Goal: Task Accomplishment & Management: Complete application form

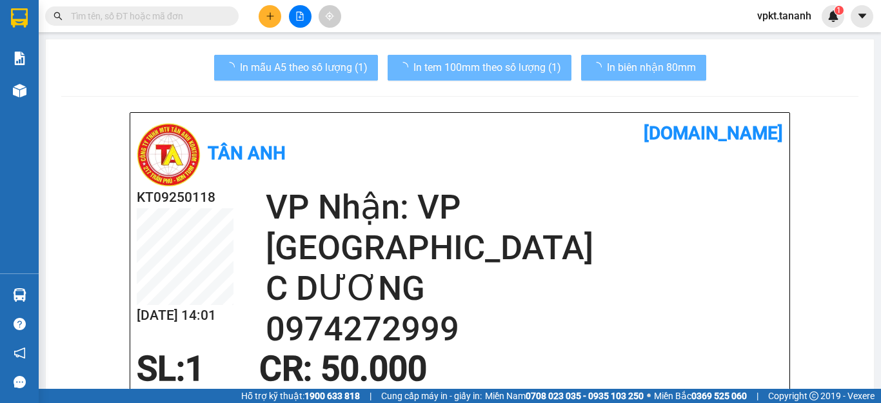
scroll to position [65, 0]
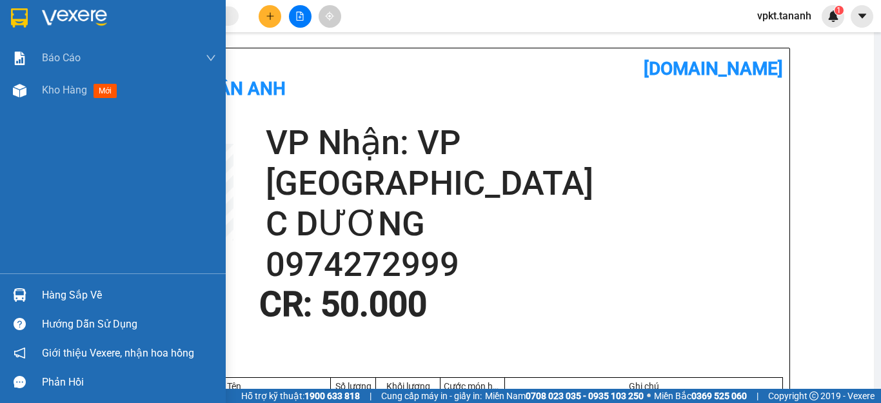
click at [60, 21] on img at bounding box center [74, 17] width 65 height 19
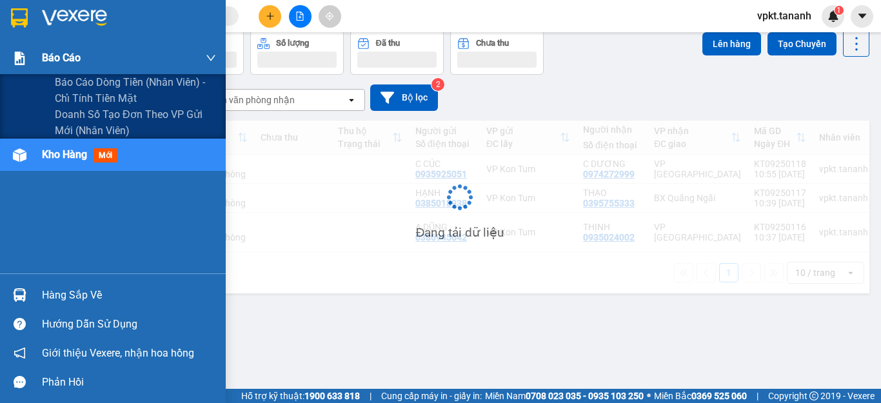
scroll to position [59, 0]
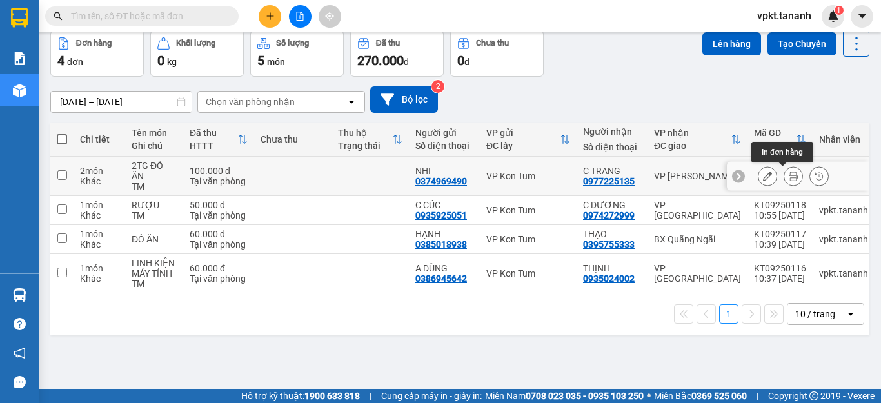
click at [789, 177] on icon at bounding box center [793, 176] width 9 height 9
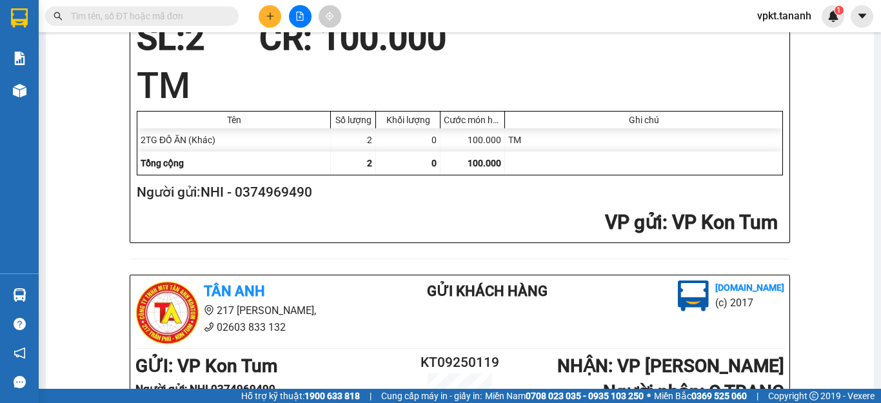
scroll to position [382, 0]
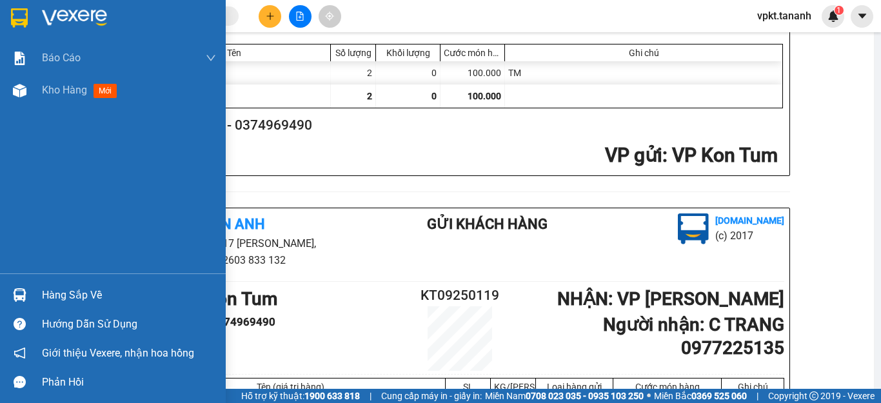
click at [81, 12] on img at bounding box center [74, 17] width 65 height 19
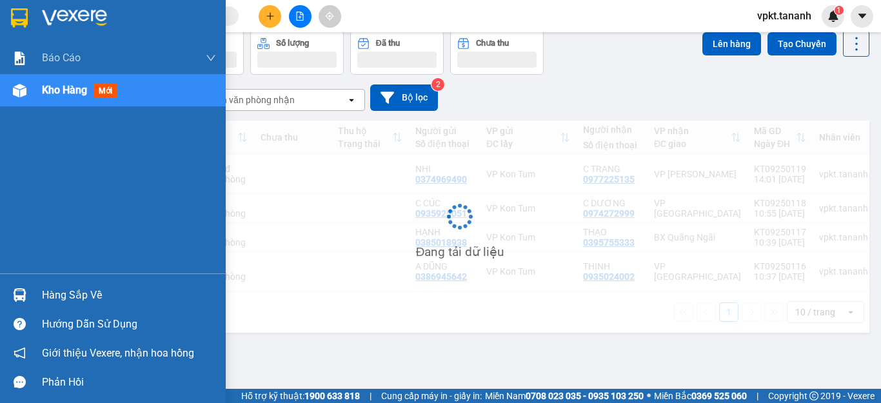
scroll to position [59, 0]
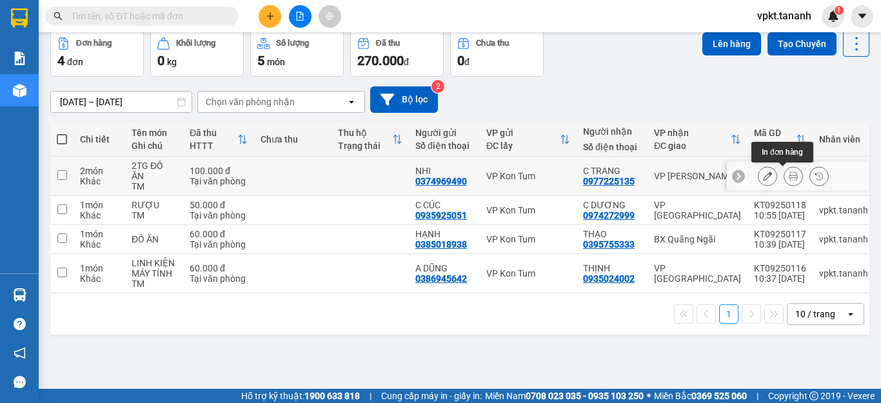
click at [789, 179] on icon at bounding box center [793, 176] width 9 height 9
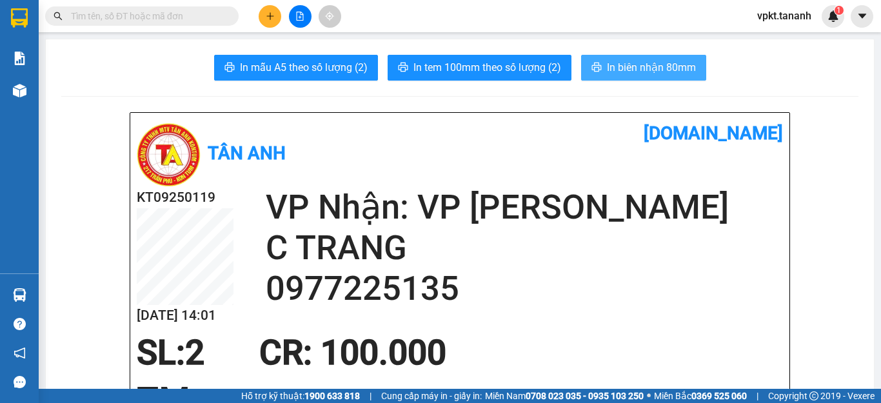
click at [646, 56] on button "In biên nhận 80mm" at bounding box center [643, 68] width 125 height 26
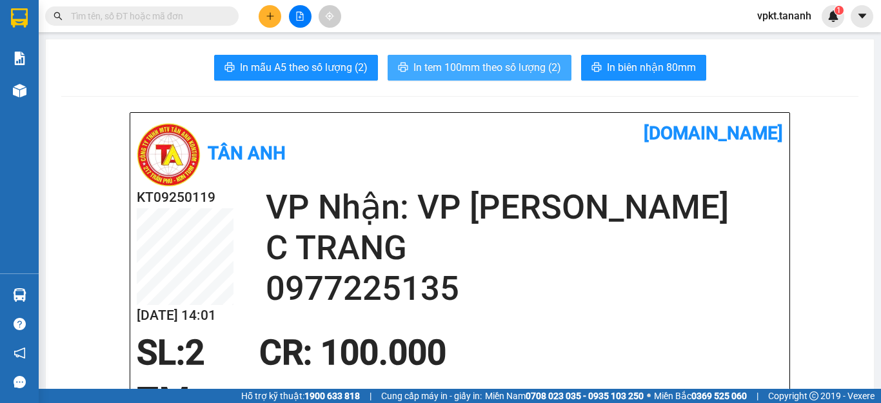
click at [478, 66] on span "In tem 100mm theo số lượng (2)" at bounding box center [488, 67] width 148 height 16
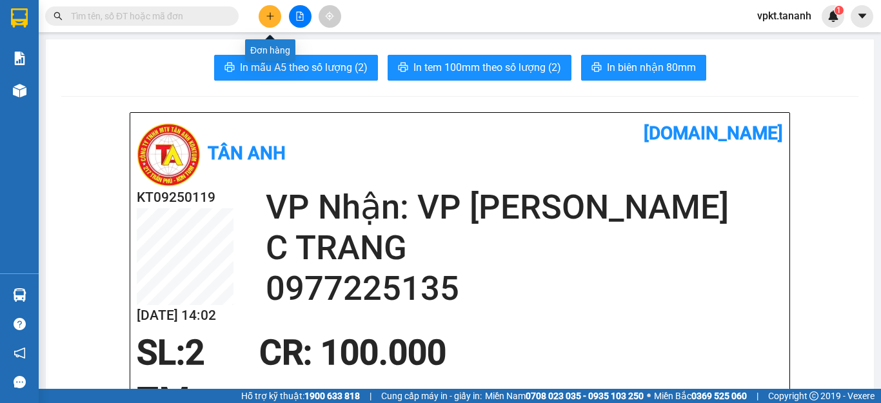
click at [272, 17] on icon "plus" at bounding box center [270, 16] width 9 height 9
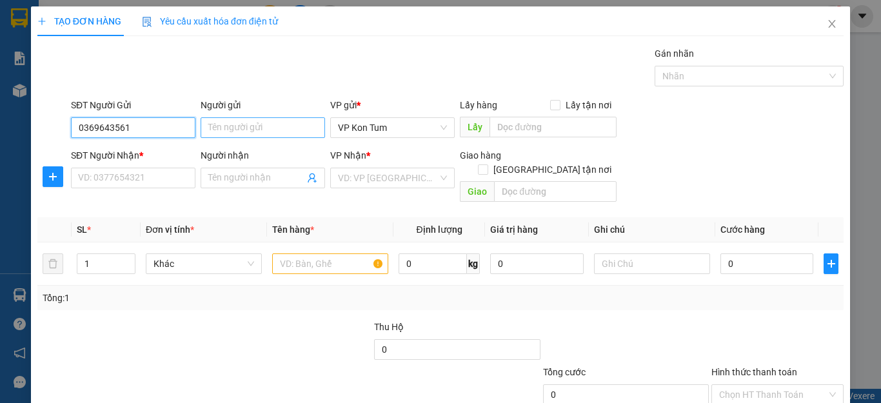
type input "0369643561"
click at [238, 124] on input "Người gửi" at bounding box center [263, 127] width 125 height 21
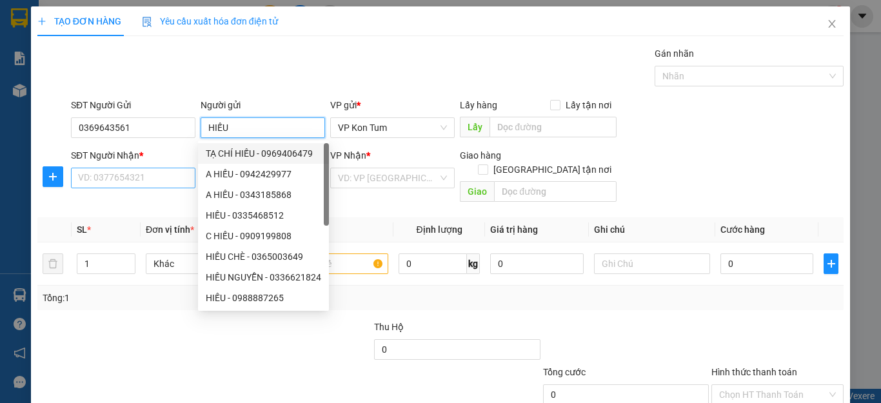
type input "HIẾU"
click at [125, 173] on input "SĐT Người Nhận *" at bounding box center [133, 178] width 125 height 21
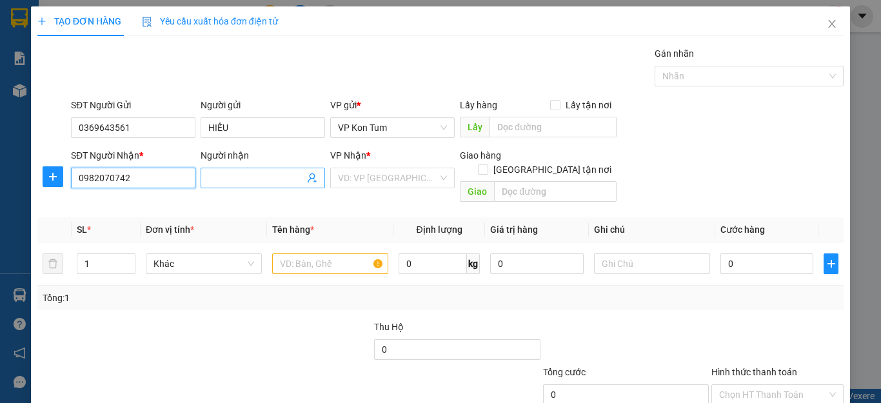
type input "0982070742"
click at [257, 177] on input "Người nhận" at bounding box center [256, 178] width 96 height 14
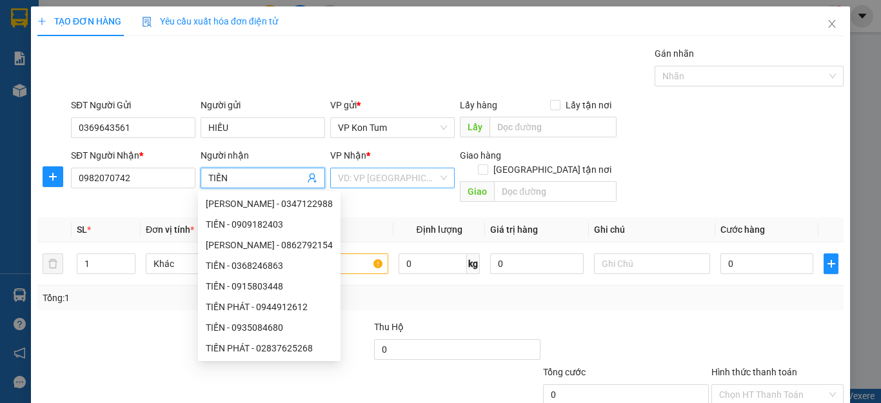
type input "TIẾN"
click at [405, 182] on input "search" at bounding box center [388, 177] width 100 height 19
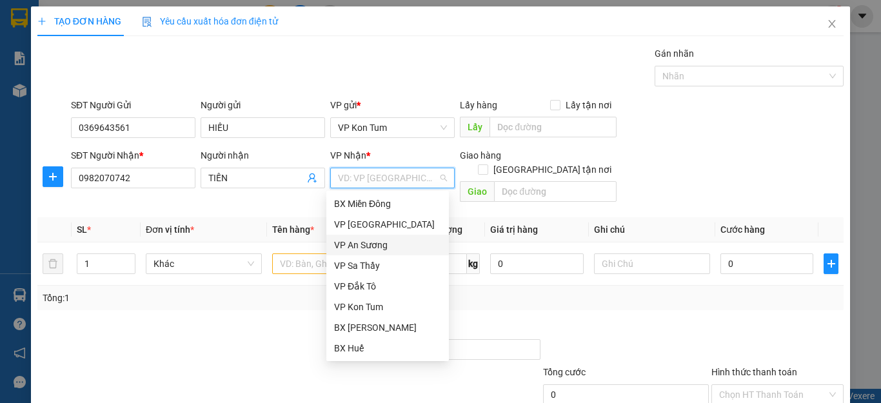
click at [359, 244] on div "VP An Sương" at bounding box center [387, 245] width 107 height 14
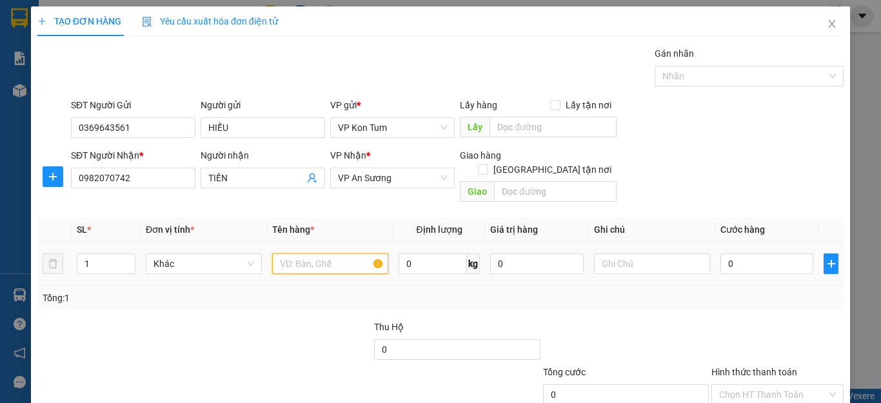
click at [317, 254] on input "text" at bounding box center [330, 264] width 116 height 21
type input "D"
type input "Đ"
type input "D"
type input "ĐỒ ĂN"
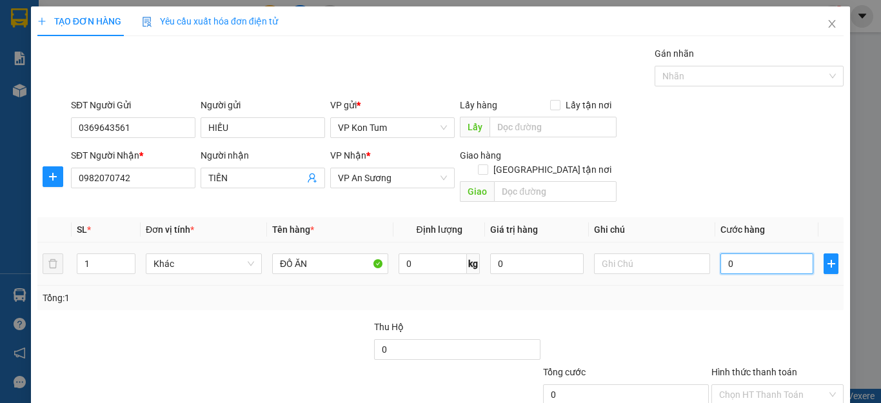
click at [736, 254] on input "0" at bounding box center [767, 264] width 93 height 21
type input "60"
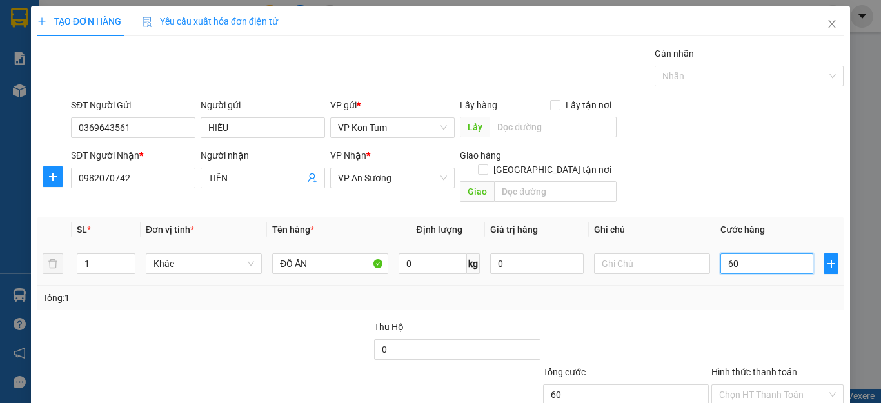
type input "0"
type input "50"
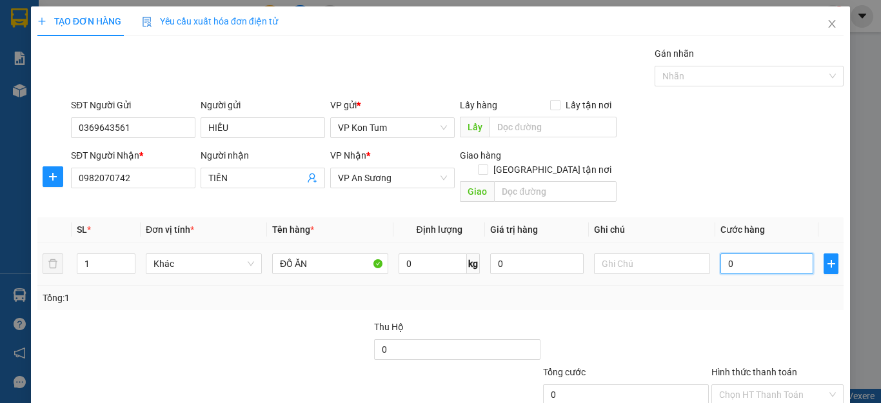
type input "50"
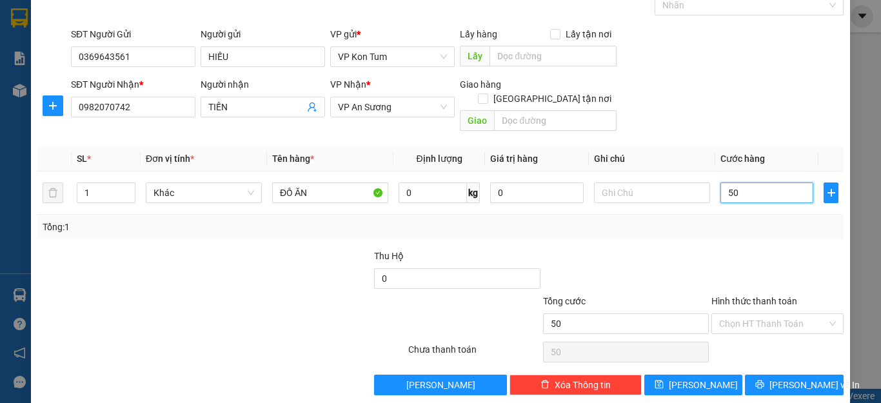
scroll to position [74, 0]
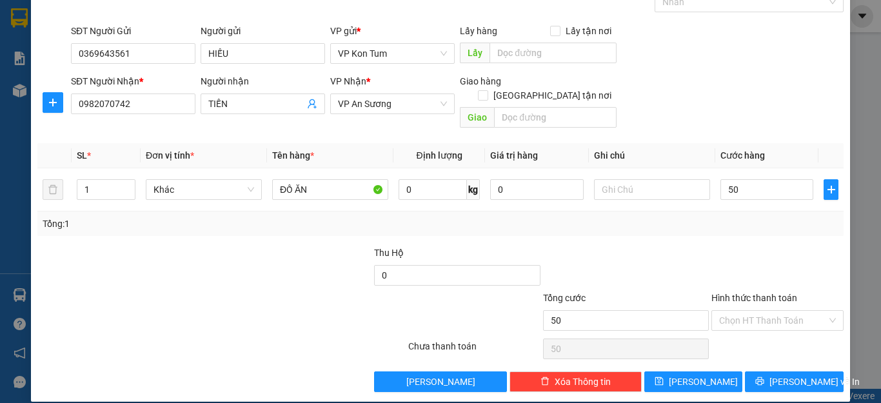
type input "50.000"
click at [737, 293] on label "Hình thức thanh toán" at bounding box center [755, 298] width 86 height 10
click at [737, 311] on input "Hình thức thanh toán" at bounding box center [773, 320] width 108 height 19
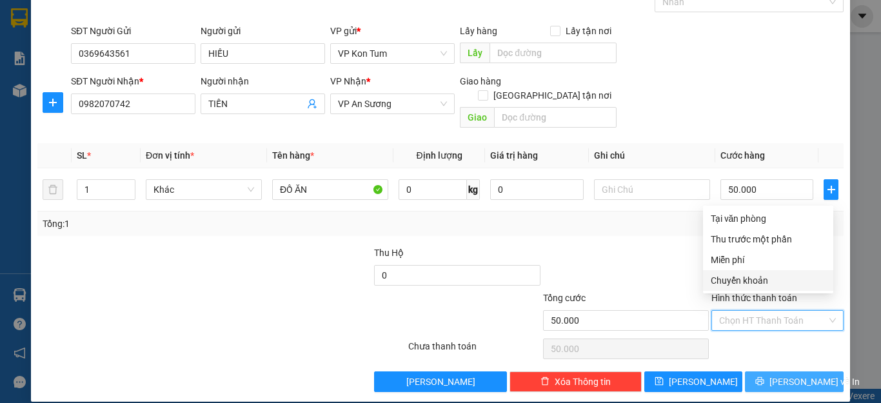
click at [764, 377] on icon "printer" at bounding box center [759, 381] width 9 height 9
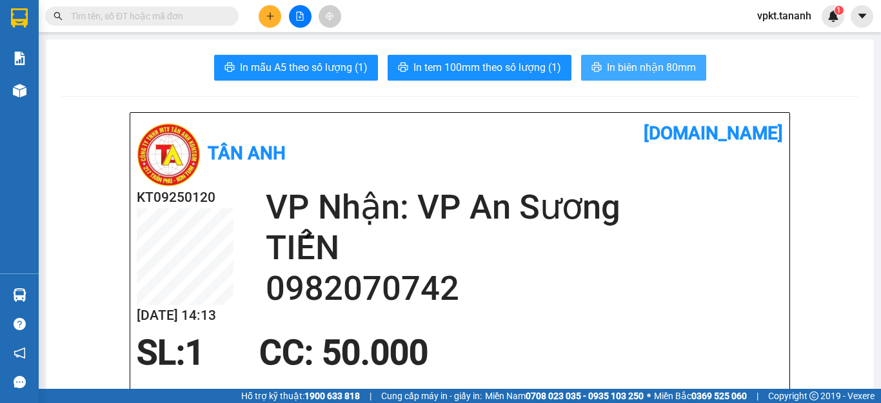
click at [612, 68] on span "In biên nhận 80mm" at bounding box center [651, 67] width 89 height 16
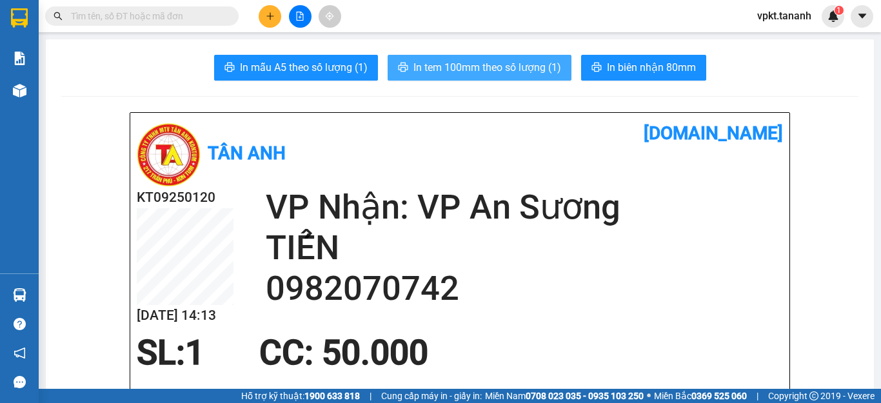
click at [509, 68] on span "In tem 100mm theo số lượng (1)" at bounding box center [488, 67] width 148 height 16
click at [279, 15] on button at bounding box center [270, 16] width 23 height 23
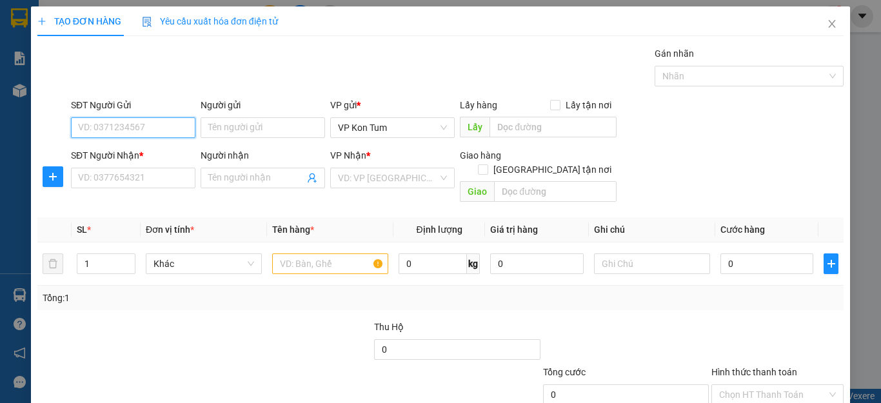
type input "1"
click at [104, 128] on input "1" at bounding box center [133, 127] width 125 height 21
click at [92, 123] on input "SĐT Người Gửi" at bounding box center [133, 127] width 125 height 21
type input "0905136778"
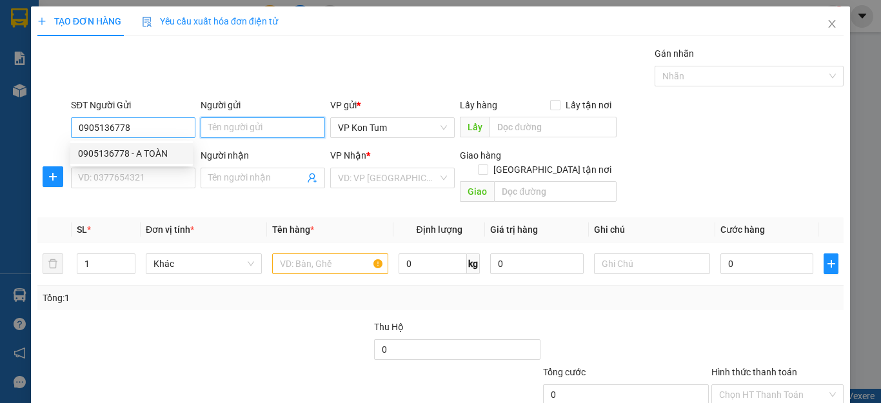
type input "A TOÀN"
type input "0382130718"
type input "C. THƯ"
type input "170.000"
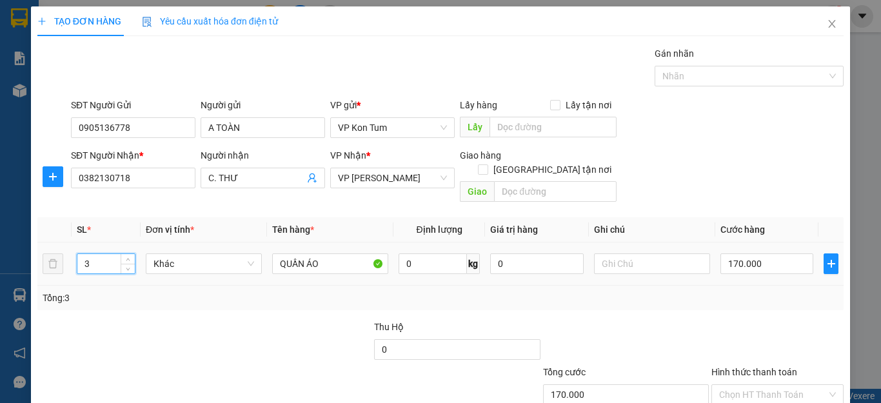
drag, startPoint x: 90, startPoint y: 249, endPoint x: 78, endPoint y: 256, distance: 14.2
click at [78, 256] on input "3" at bounding box center [105, 263] width 57 height 19
type input "2"
click at [728, 254] on input "170.000" at bounding box center [767, 264] width 93 height 21
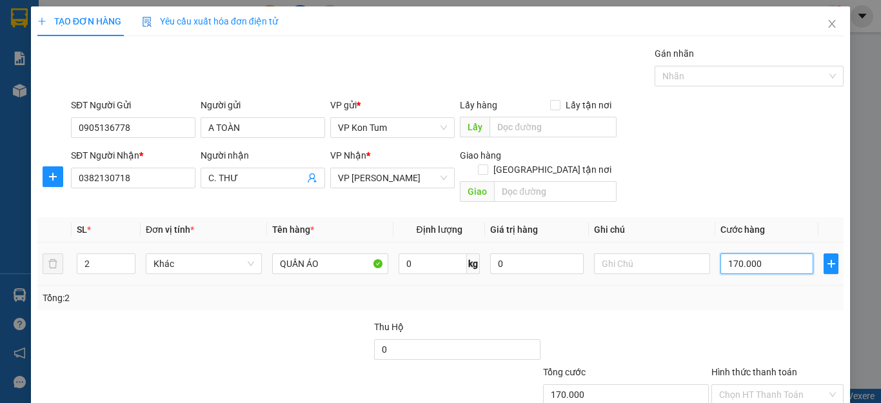
click at [723, 254] on input "170.000" at bounding box center [767, 264] width 93 height 21
type input "710.000"
click at [750, 257] on input "710.000" at bounding box center [767, 264] width 93 height 21
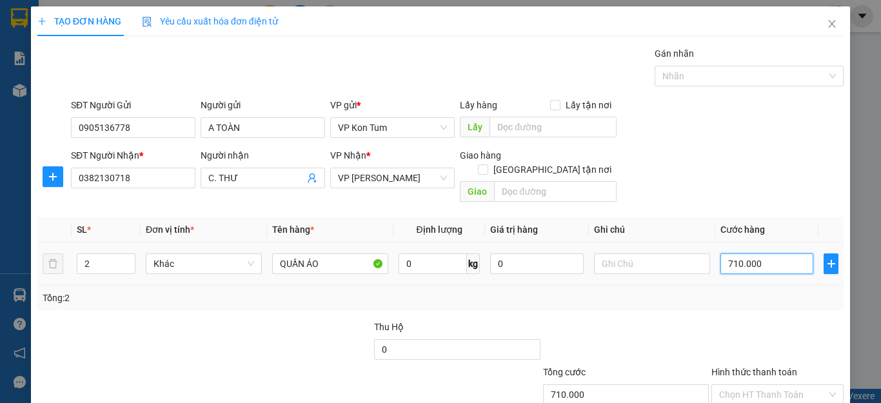
drag, startPoint x: 752, startPoint y: 254, endPoint x: 714, endPoint y: 267, distance: 40.8
click at [715, 267] on td "710.000" at bounding box center [766, 264] width 103 height 43
type input "1"
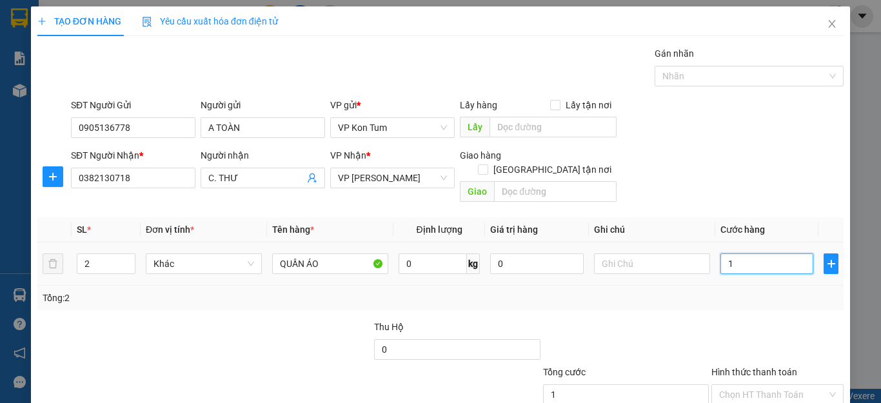
type input "15"
type input "150"
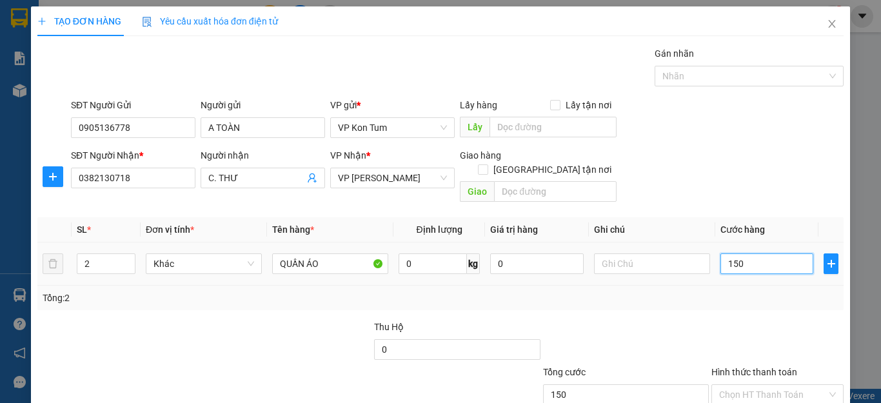
type input "150"
type input "1.500"
type input "15.000"
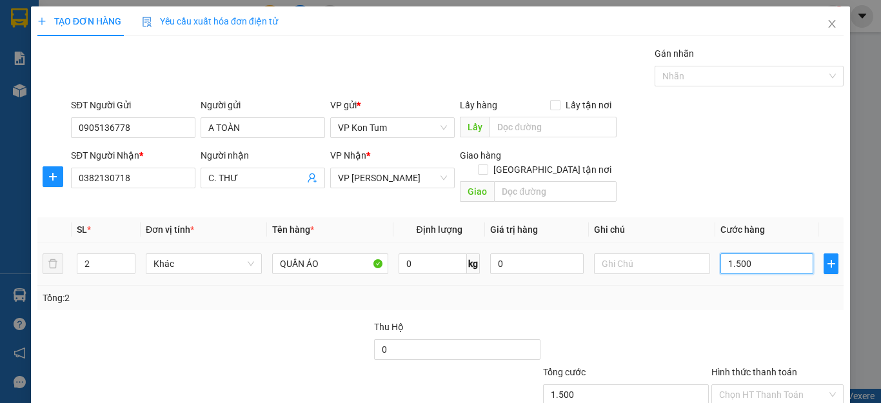
type input "15.000"
type input "150.000"
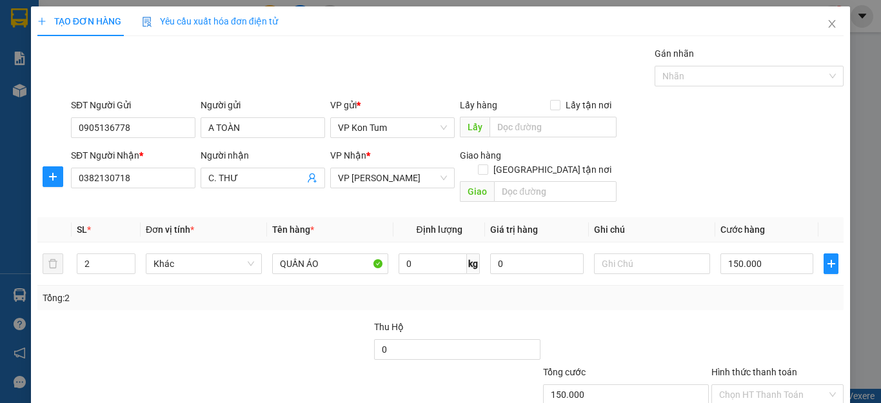
click at [701, 297] on div "Transit Pickup Surcharge Ids Transit Deliver Surcharge Ids Transit Deliver Surc…" at bounding box center [440, 256] width 806 height 420
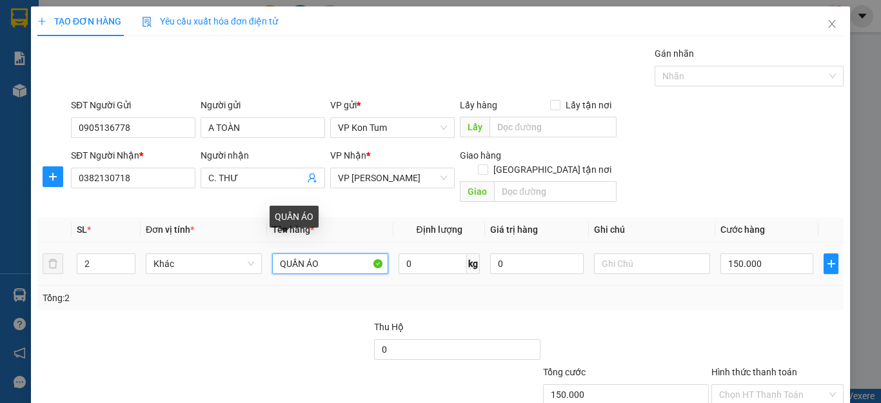
click at [321, 254] on input "QUẦN ÁO" at bounding box center [330, 264] width 116 height 21
drag, startPoint x: 321, startPoint y: 249, endPoint x: 271, endPoint y: 264, distance: 52.5
click at [271, 264] on td "QUẦN ÁO" at bounding box center [330, 264] width 126 height 43
type input "QUẠT"
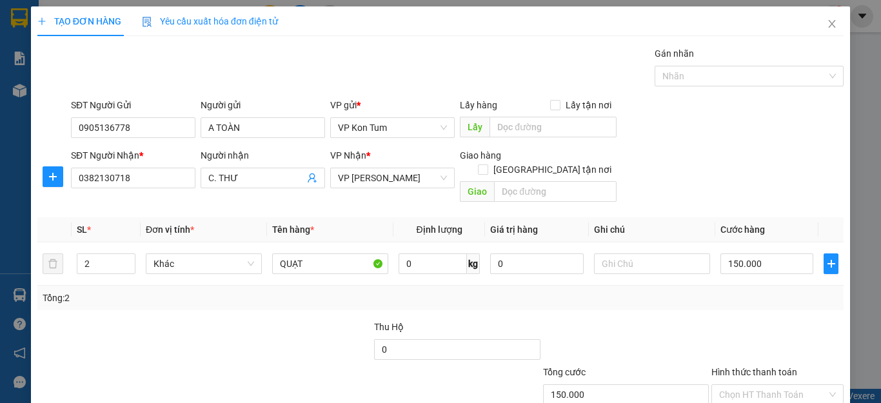
click at [275, 296] on div "Transit Pickup Surcharge Ids Transit Deliver Surcharge Ids Transit Deliver Surc…" at bounding box center [440, 256] width 806 height 420
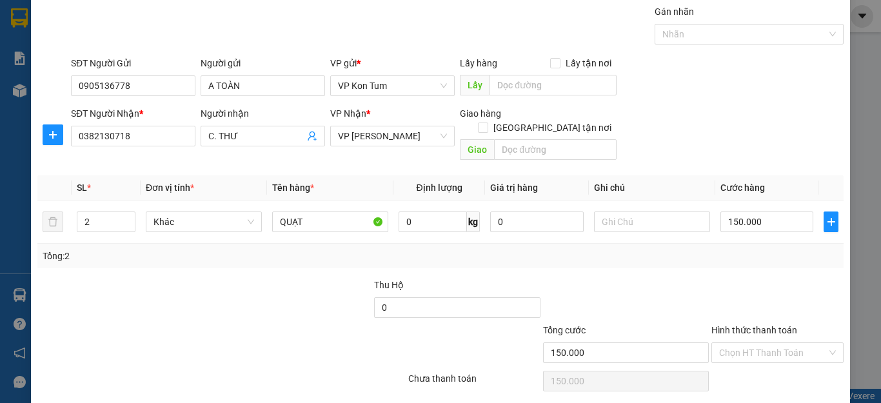
scroll to position [65, 0]
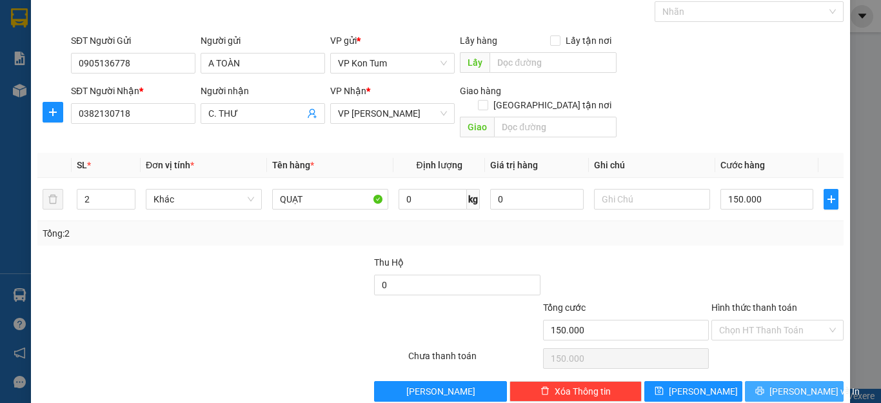
click at [775, 384] on span "[PERSON_NAME] và In" at bounding box center [815, 391] width 90 height 14
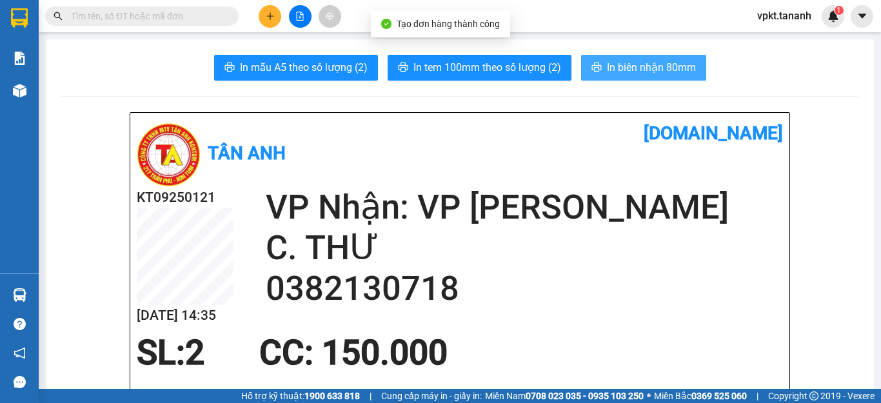
click at [607, 70] on span "In biên nhận 80mm" at bounding box center [651, 67] width 89 height 16
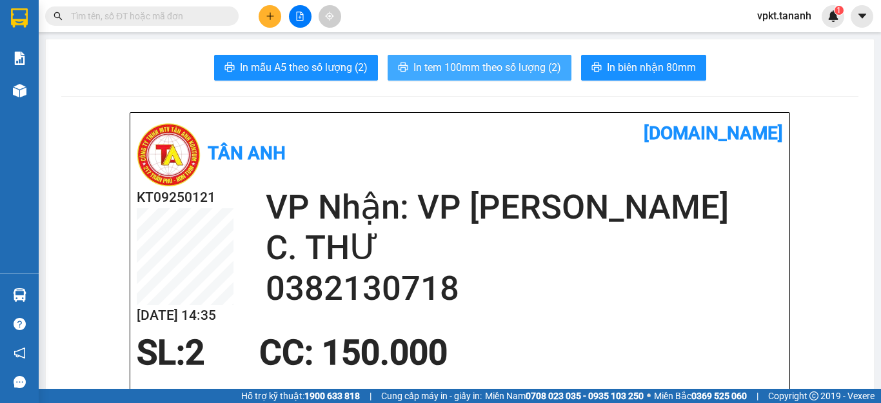
click at [515, 61] on span "In tem 100mm theo số lượng (2)" at bounding box center [488, 67] width 148 height 16
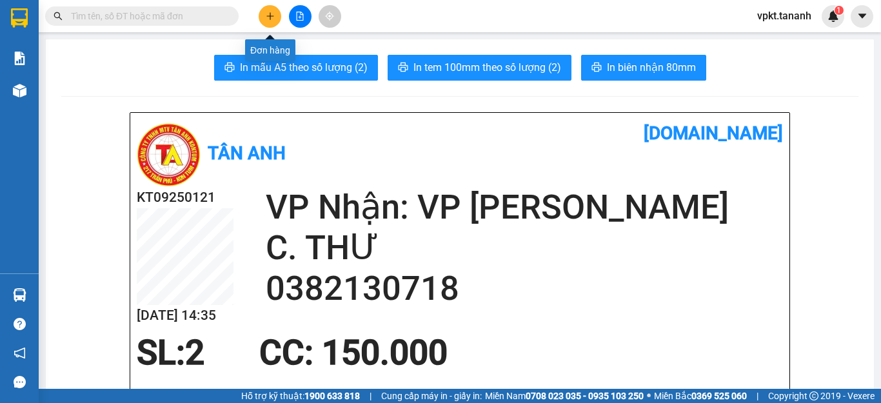
click at [268, 12] on icon "plus" at bounding box center [270, 16] width 9 height 9
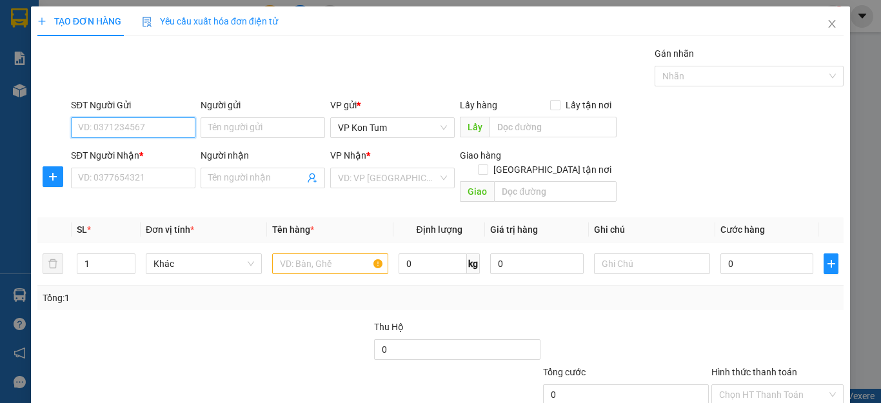
click at [95, 131] on input "SĐT Người Gửi" at bounding box center [133, 127] width 125 height 21
type input "0935355622"
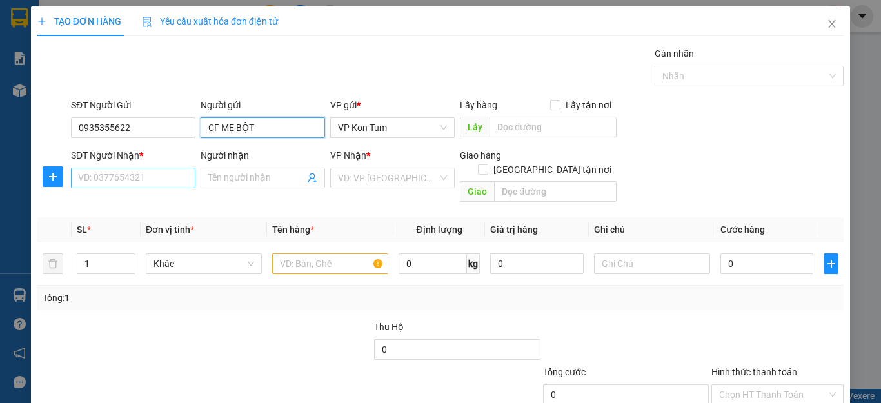
type input "CF MẸ BỘT"
click at [101, 171] on input "SĐT Người Nhận *" at bounding box center [133, 178] width 125 height 21
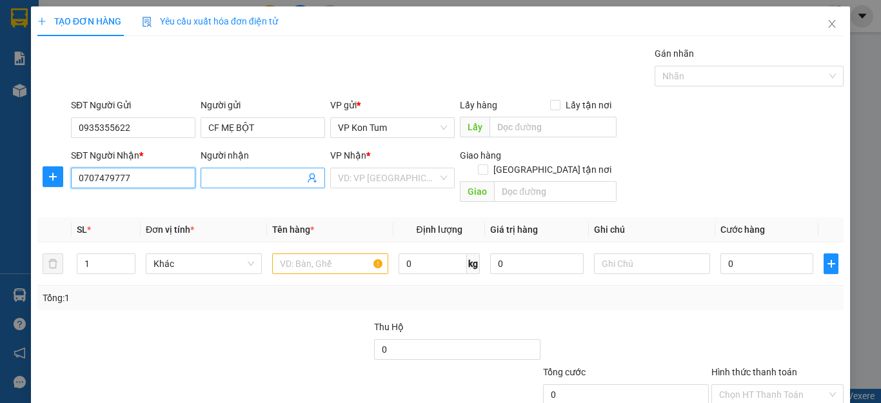
type input "0707479777"
click at [239, 177] on input "Người nhận" at bounding box center [256, 178] width 96 height 14
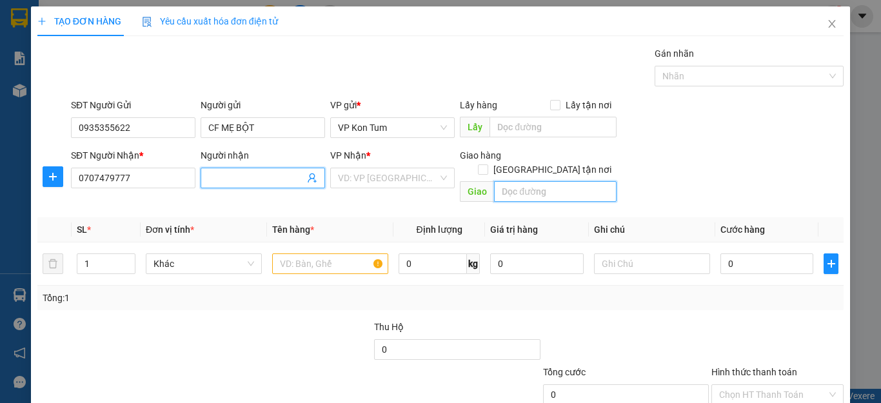
click at [508, 181] on input "text" at bounding box center [555, 191] width 123 height 21
click at [510, 183] on input "text" at bounding box center [555, 191] width 123 height 21
type input "GTN/"
click at [234, 168] on span at bounding box center [263, 178] width 125 height 21
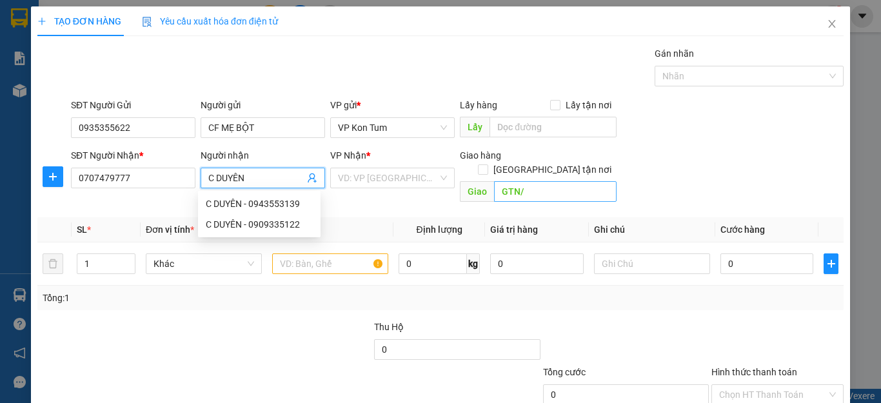
type input "C DUYÊN"
click at [534, 181] on input "GTN/" at bounding box center [555, 191] width 123 height 21
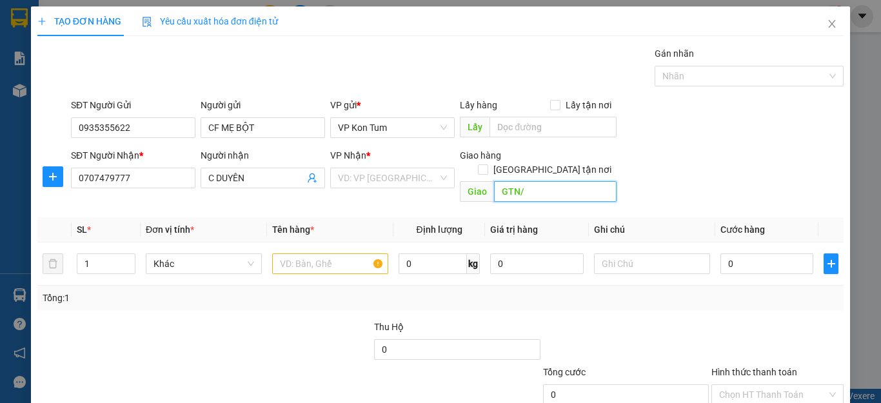
click at [534, 181] on input "GTN/" at bounding box center [555, 191] width 123 height 21
click at [537, 181] on input "GTN/" at bounding box center [555, 191] width 123 height 21
type input "GTN/CC/Q7"
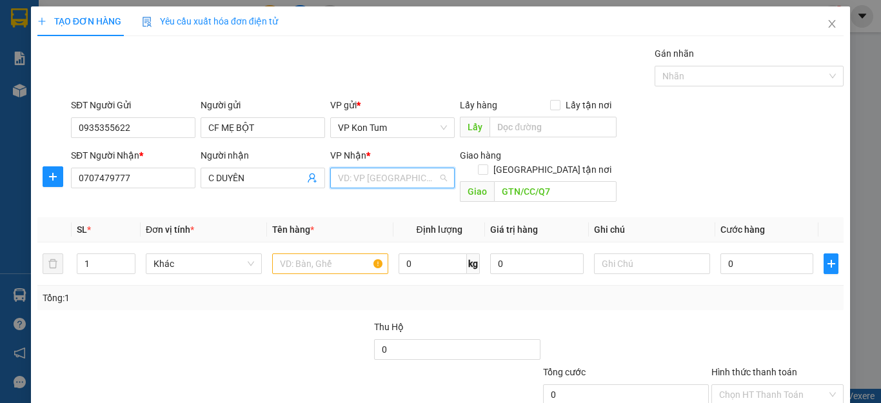
click at [408, 183] on input "search" at bounding box center [388, 177] width 100 height 19
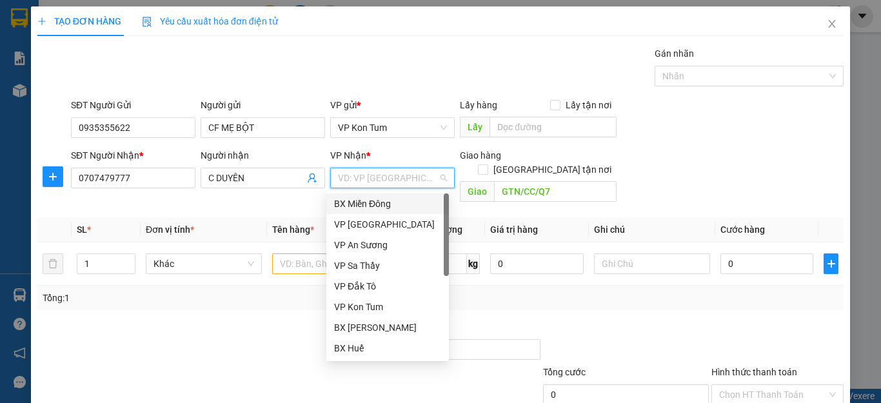
click at [378, 201] on div "BX Miền Đông" at bounding box center [387, 204] width 107 height 14
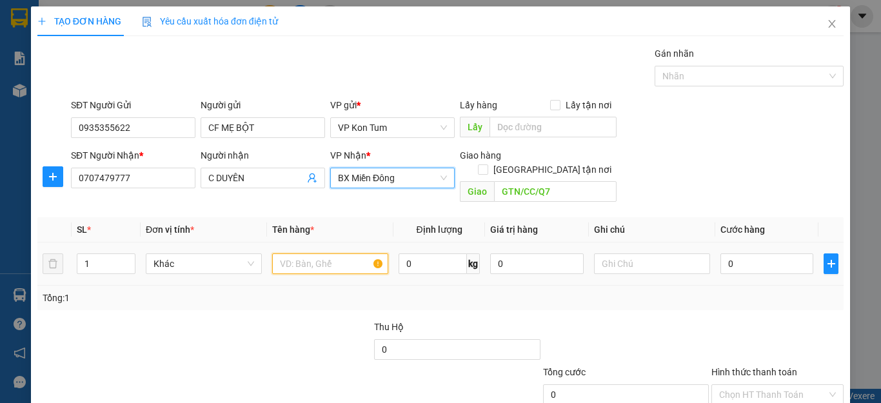
click at [318, 254] on input "text" at bounding box center [330, 264] width 116 height 21
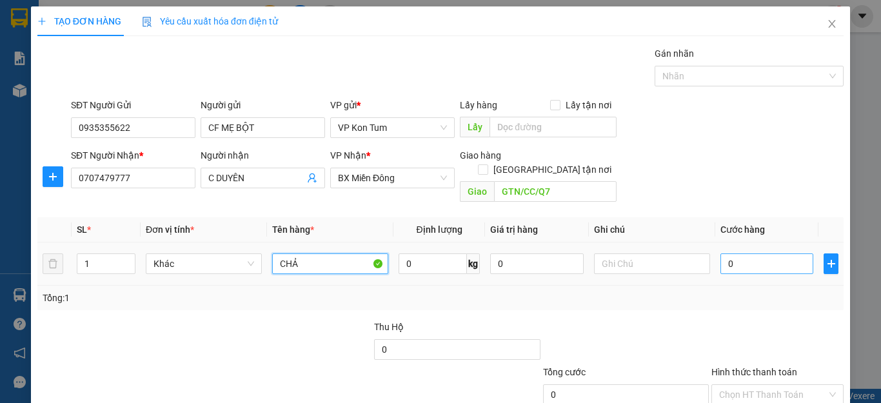
type input "CHẢ"
click at [724, 254] on input "0" at bounding box center [767, 264] width 93 height 21
type input "5"
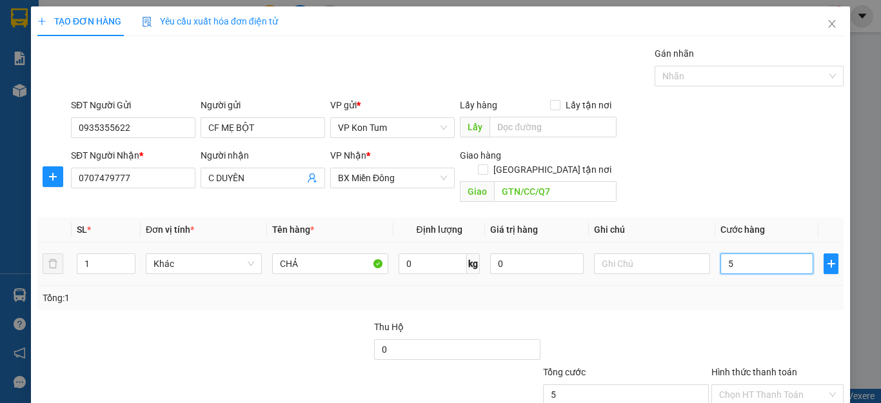
type input "50"
type input "500"
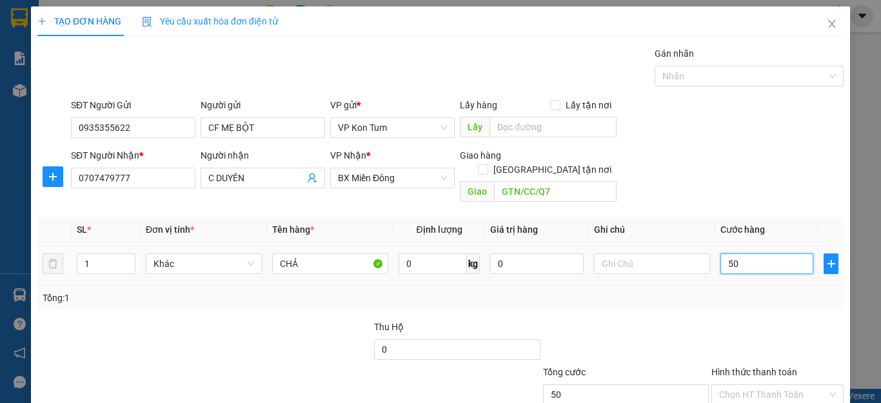
type input "500"
type input "5.000"
type input "50.000"
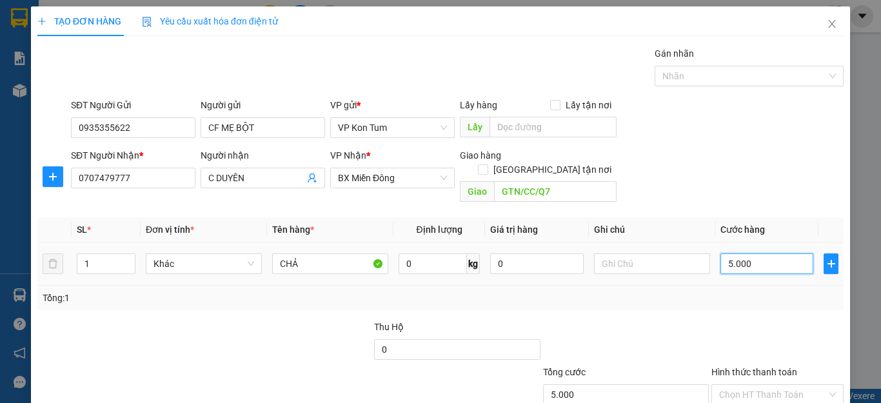
type input "50.000"
click at [731, 320] on div at bounding box center [777, 342] width 135 height 45
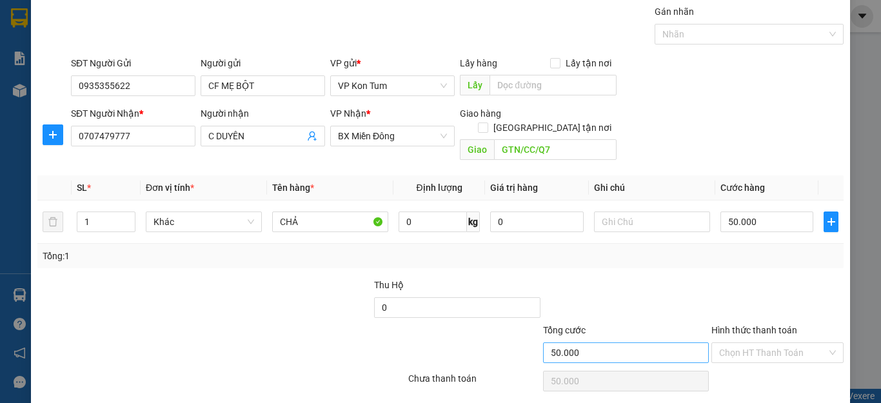
scroll to position [65, 0]
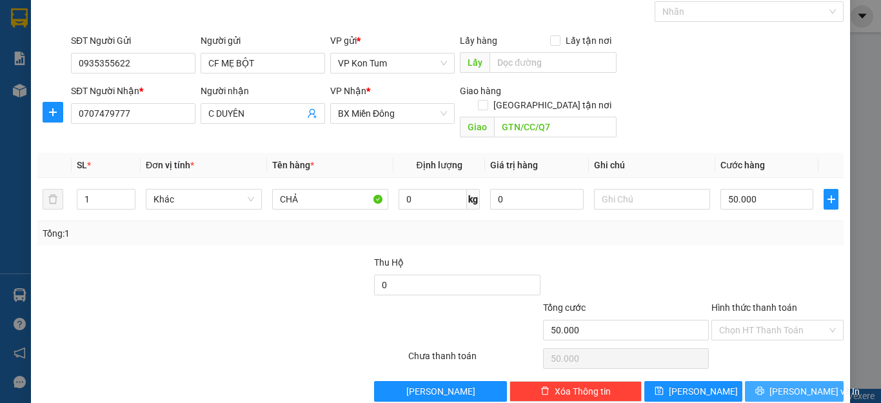
click at [784, 384] on span "[PERSON_NAME] và In" at bounding box center [815, 391] width 90 height 14
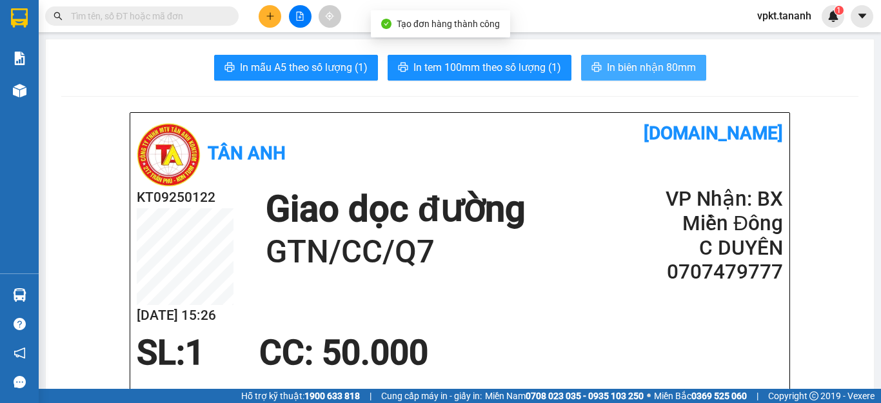
click at [623, 68] on span "In biên nhận 80mm" at bounding box center [651, 67] width 89 height 16
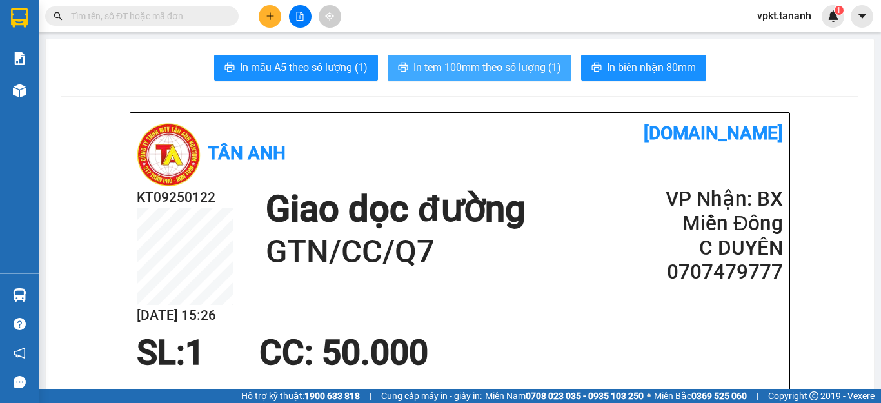
click at [488, 65] on span "In tem 100mm theo số lượng (1)" at bounding box center [488, 67] width 148 height 16
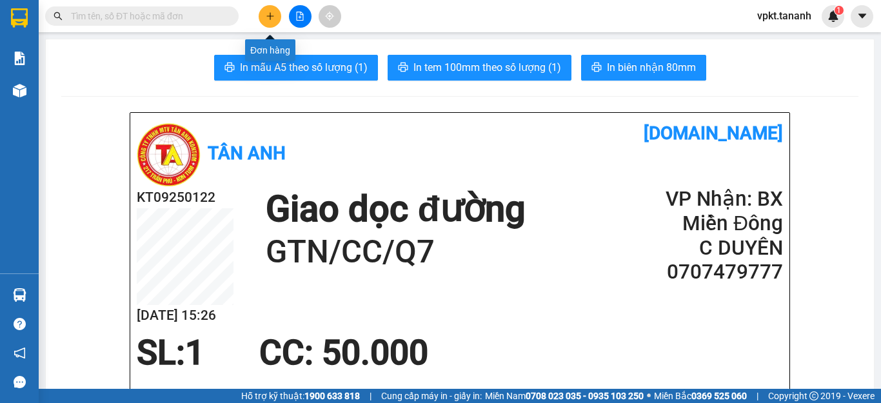
click at [276, 15] on button at bounding box center [270, 16] width 23 height 23
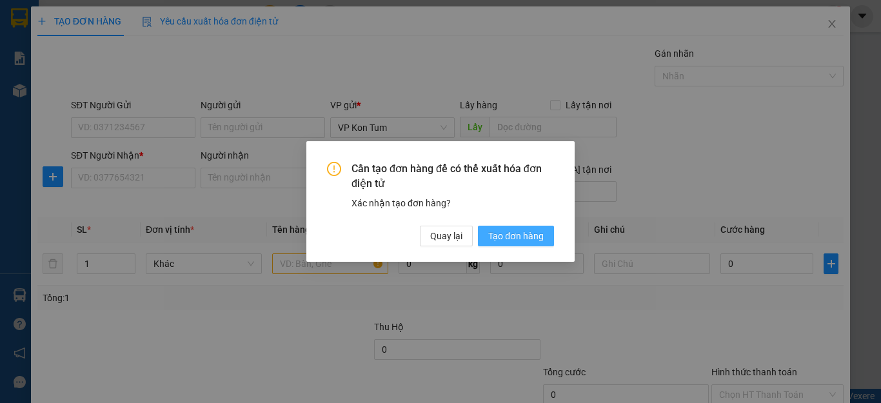
click at [523, 232] on span "Tạo đơn hàng" at bounding box center [515, 236] width 55 height 14
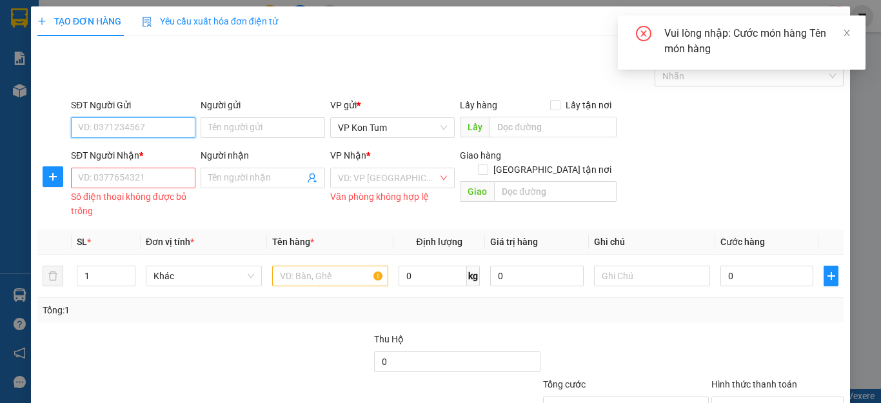
click at [96, 131] on input "SĐT Người Gửi" at bounding box center [133, 127] width 125 height 21
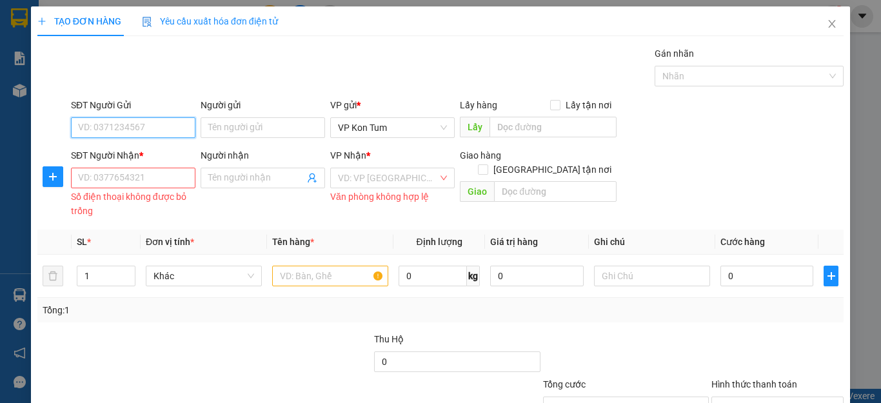
click at [90, 132] on input "SĐT Người Gửi" at bounding box center [133, 127] width 125 height 21
click at [99, 126] on input "SĐT Người Gửi" at bounding box center [133, 127] width 125 height 21
click at [94, 131] on input "0" at bounding box center [133, 127] width 125 height 21
click at [90, 127] on input "0" at bounding box center [133, 127] width 125 height 21
type input "0914783872"
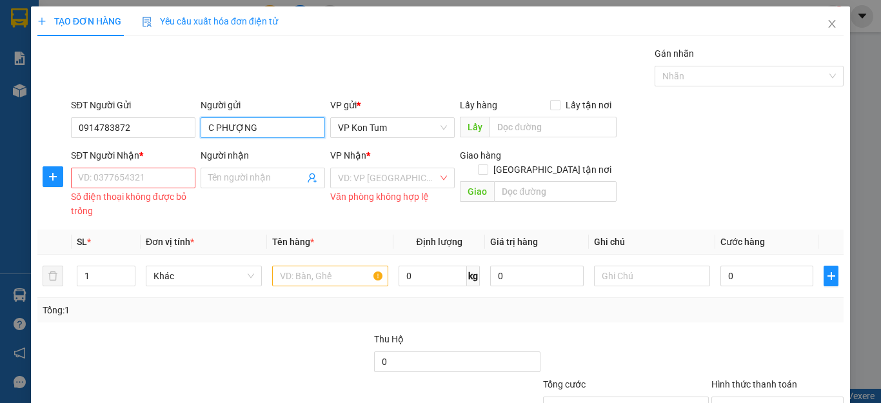
type input "C PHƯỢNG"
click at [134, 179] on input "SĐT Người Nhận *" at bounding box center [133, 178] width 125 height 21
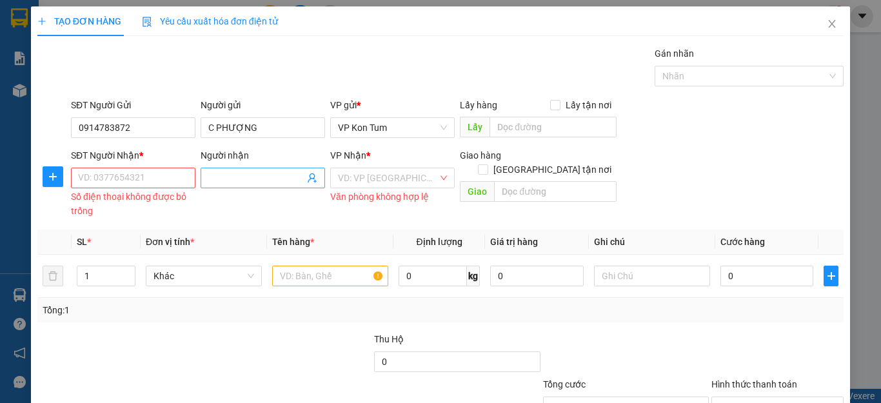
click at [208, 175] on input "Người nhận" at bounding box center [256, 178] width 96 height 14
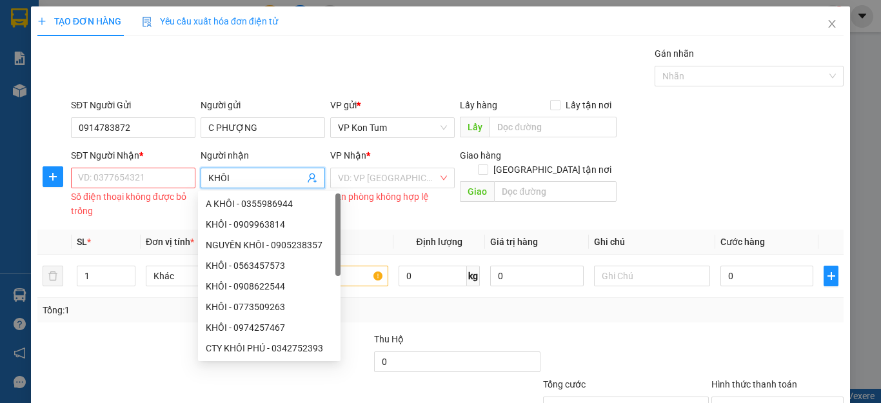
type input "KHÔI"
click at [163, 180] on input "SĐT Người Nhận *" at bounding box center [133, 178] width 125 height 21
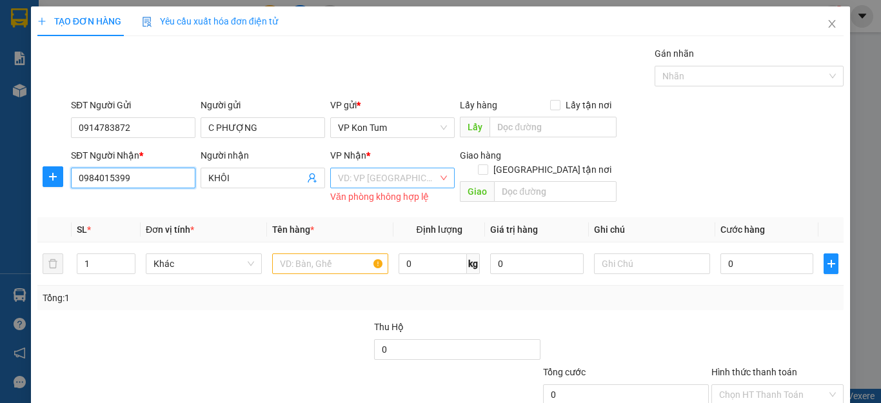
type input "0984015399"
click at [411, 183] on input "search" at bounding box center [388, 177] width 100 height 19
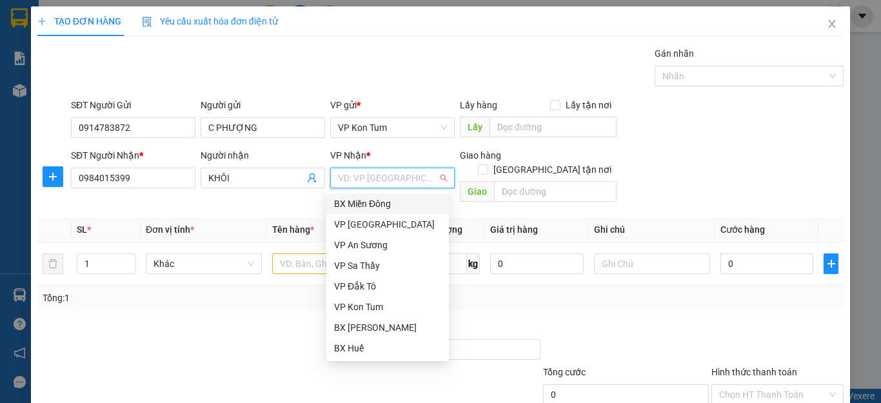
click at [384, 202] on div "BX Miền Đông" at bounding box center [387, 204] width 107 height 14
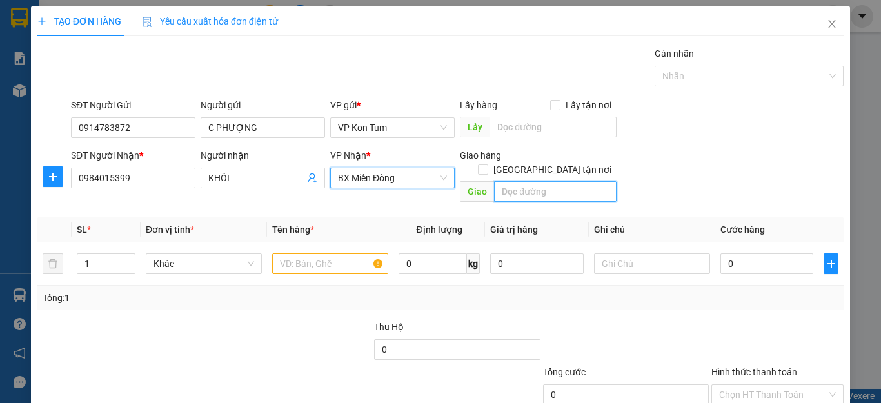
click at [527, 181] on input "text" at bounding box center [555, 191] width 123 height 21
type input "GTN/CR100K/THỦ ĐỨC"
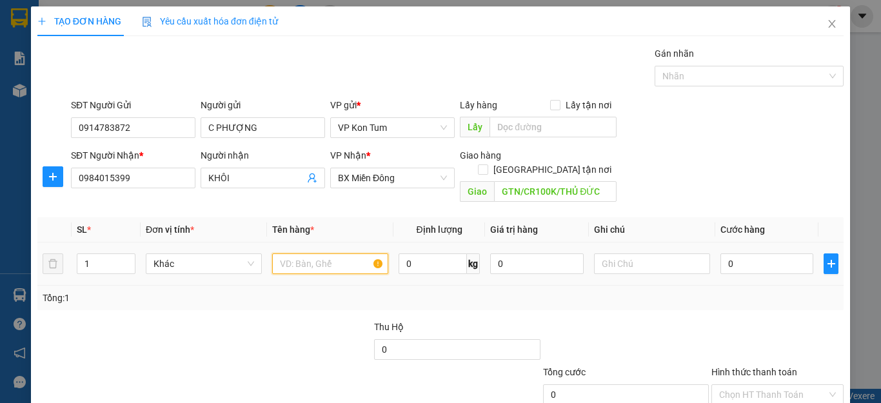
click at [290, 254] on input "text" at bounding box center [330, 264] width 116 height 21
type input "D"
type input "ĐỒ ĂN"
click at [749, 254] on input "0" at bounding box center [767, 264] width 93 height 21
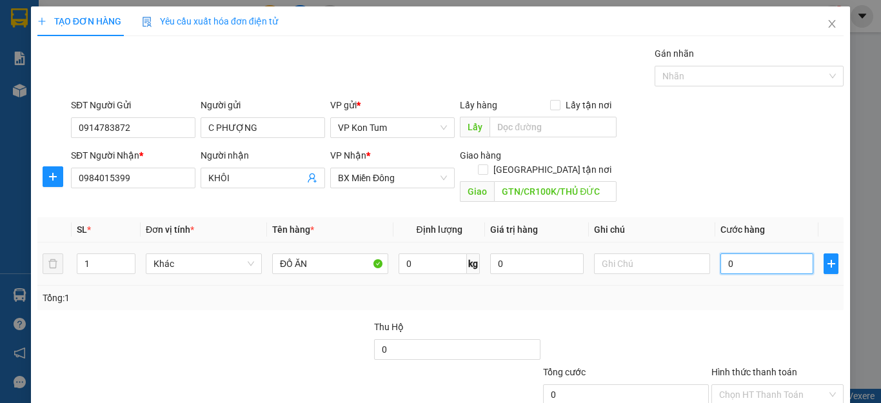
type input "5"
type input "50"
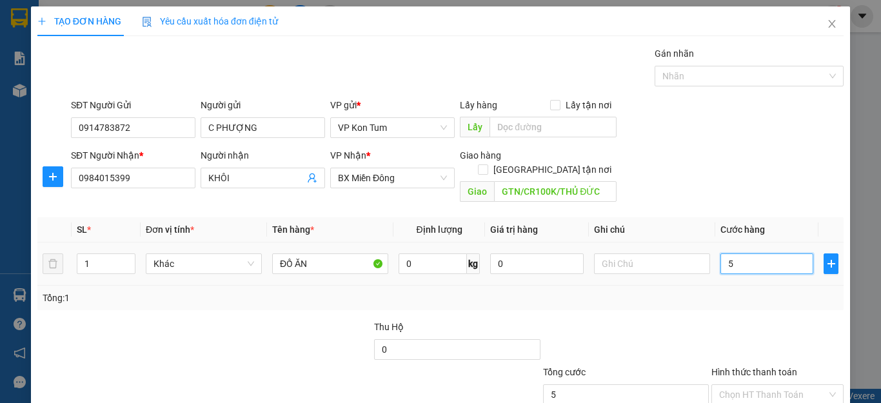
type input "50"
type input "500"
type input "5.000"
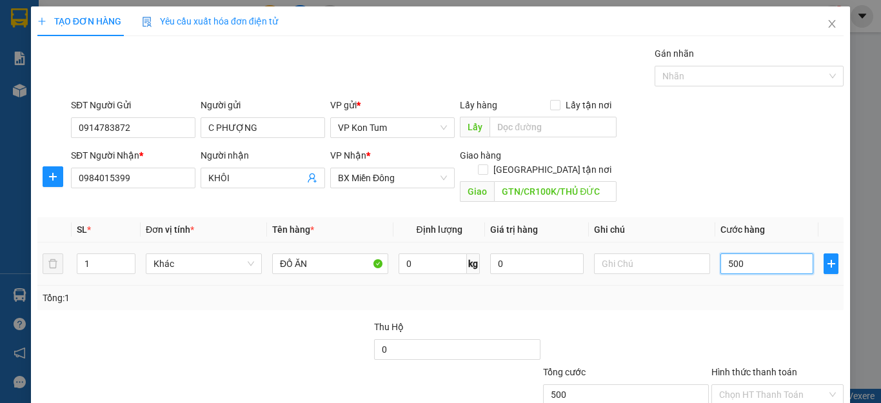
type input "5.000"
type input "50.000"
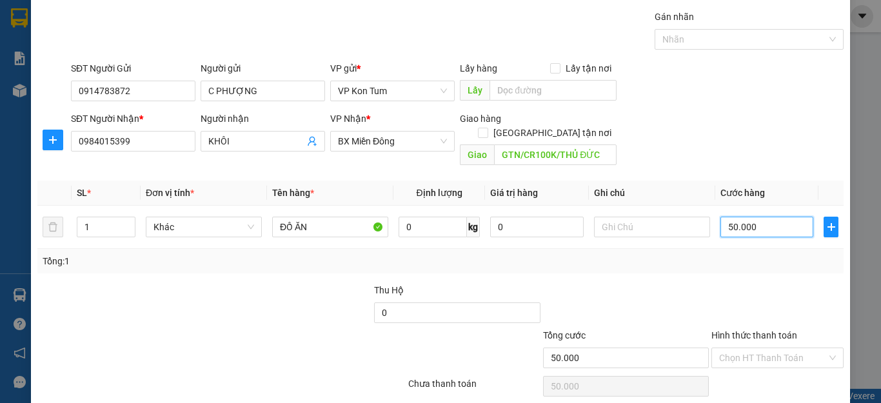
scroll to position [74, 0]
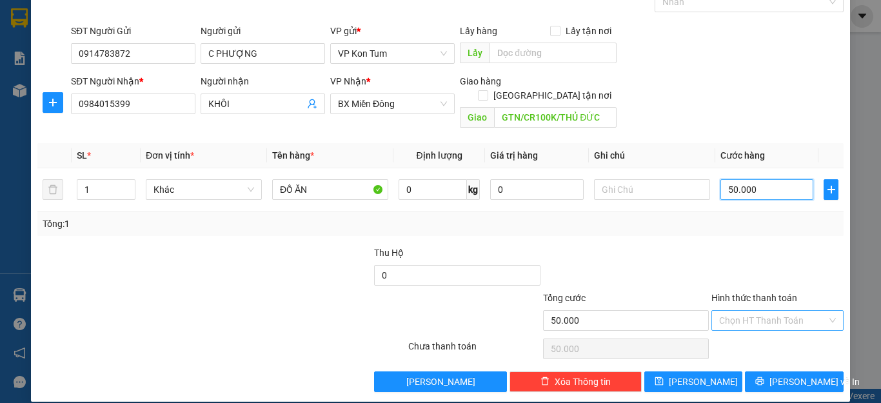
type input "50.000"
click at [753, 311] on input "Hình thức thanh toán" at bounding box center [773, 320] width 108 height 19
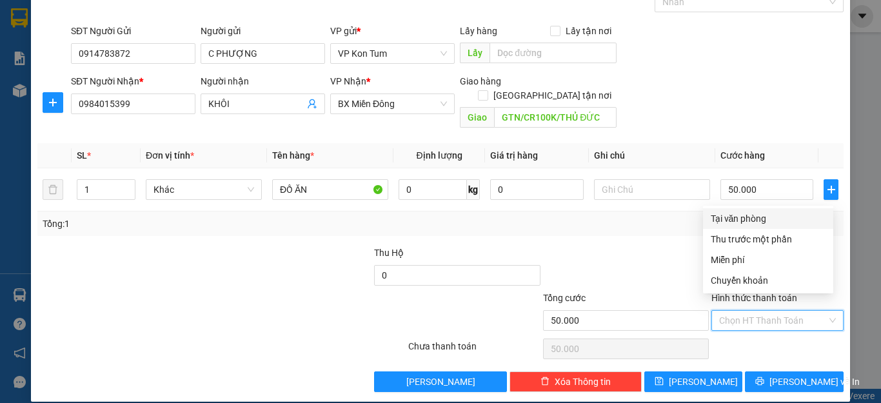
click at [755, 222] on div "Tại văn phòng" at bounding box center [768, 219] width 115 height 14
type input "0"
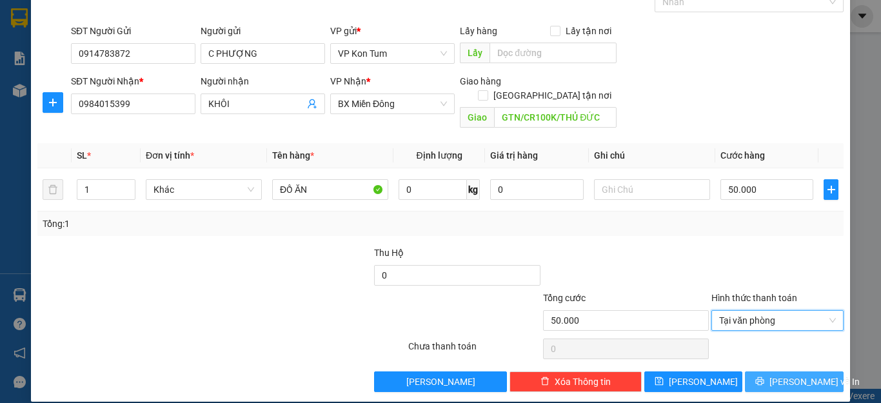
click at [782, 375] on span "[PERSON_NAME] và In" at bounding box center [815, 382] width 90 height 14
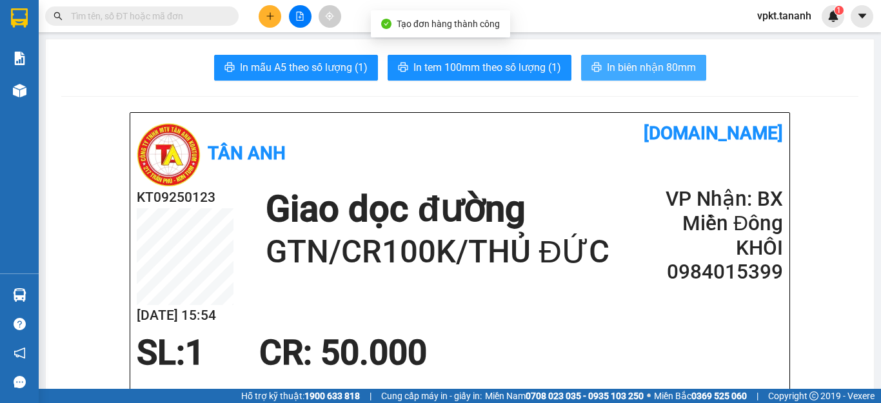
click at [626, 67] on span "In biên nhận 80mm" at bounding box center [651, 67] width 89 height 16
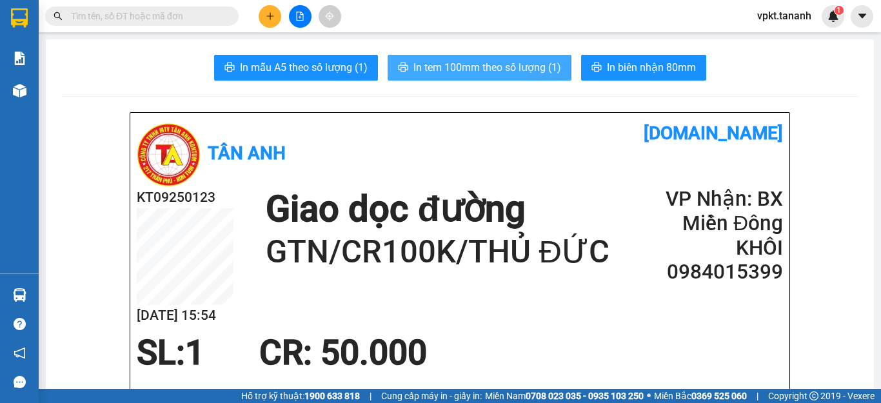
click at [482, 59] on button "In tem 100mm theo số lượng (1)" at bounding box center [480, 68] width 184 height 26
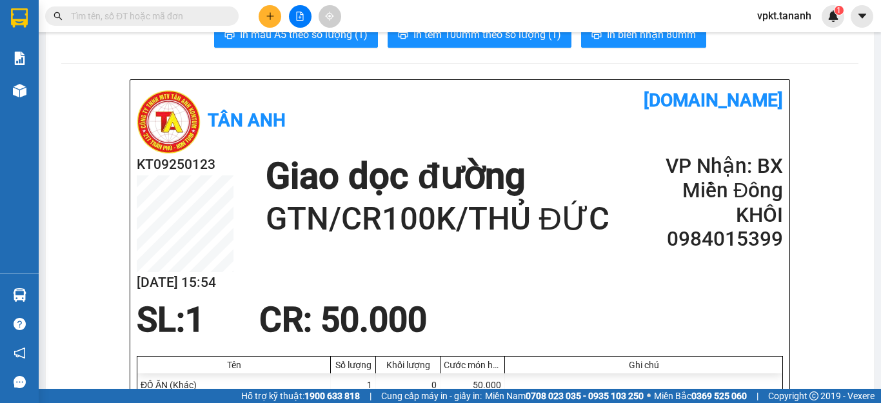
scroll to position [65, 0]
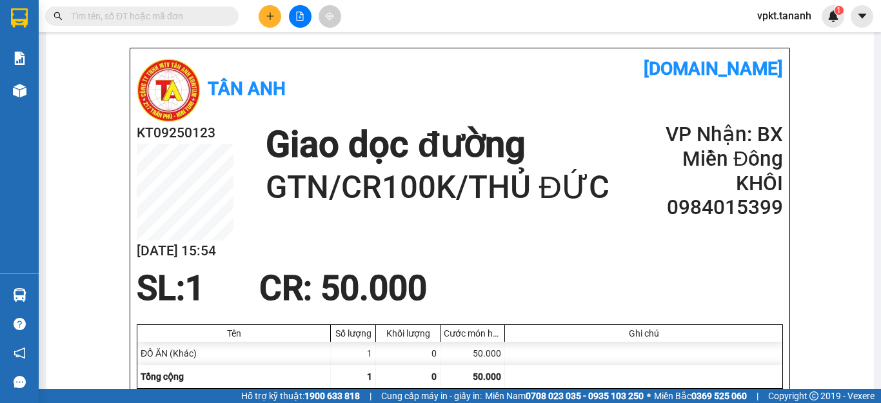
click at [273, 24] on button at bounding box center [270, 16] width 23 height 23
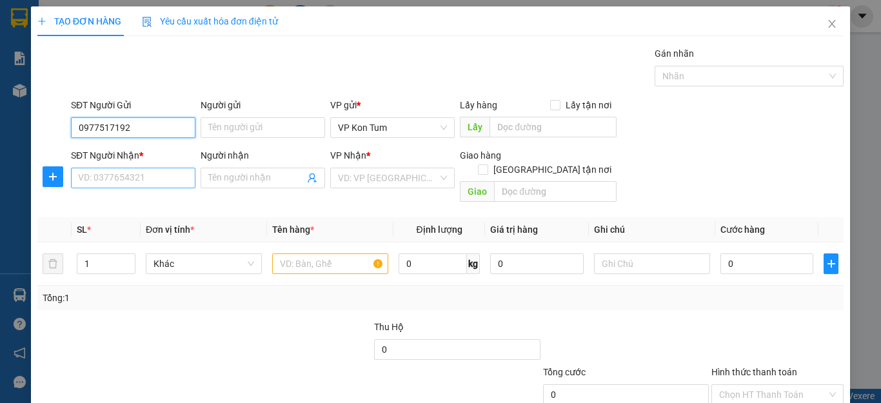
type input "0977517192"
click at [115, 175] on input "SĐT Người Nhận *" at bounding box center [133, 178] width 125 height 21
drag, startPoint x: 139, startPoint y: 183, endPoint x: 29, endPoint y: 182, distance: 110.3
click at [29, 182] on div "TẠO ĐƠN HÀNG Yêu cầu xuất hóa đơn điện tử Transit Pickup Surcharge Ids Transit …" at bounding box center [440, 201] width 881 height 403
click at [97, 181] on input "0828961501" at bounding box center [133, 178] width 125 height 21
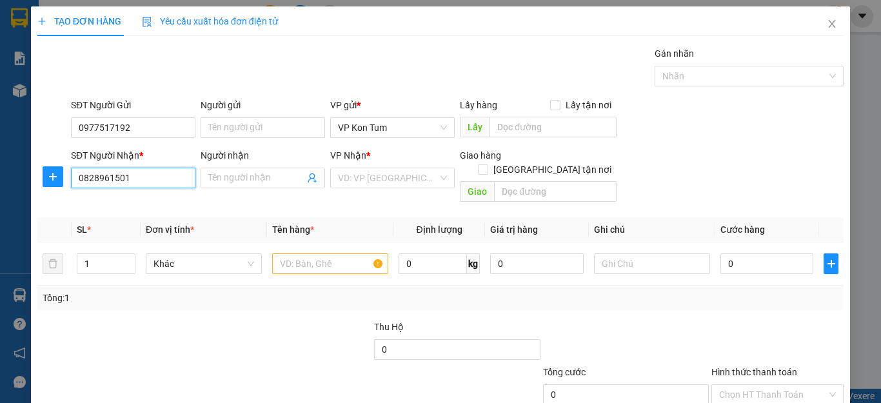
drag, startPoint x: 132, startPoint y: 180, endPoint x: 109, endPoint y: 185, distance: 23.0
click at [114, 183] on input "0828961501" at bounding box center [133, 178] width 125 height 21
type input "0828962501"
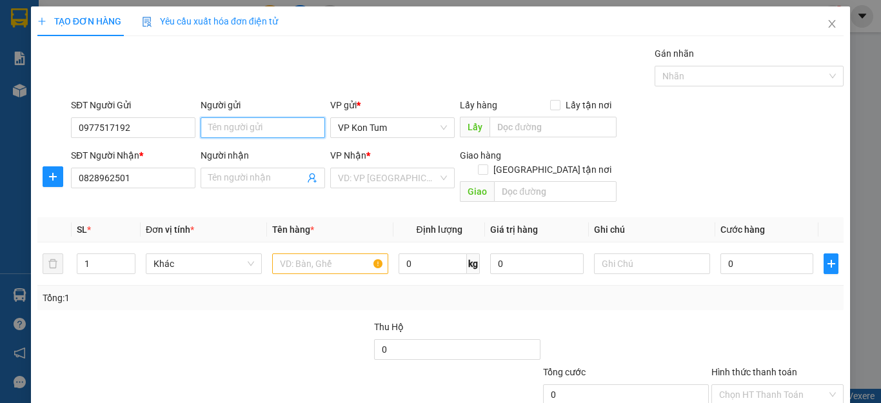
click at [219, 128] on input "Người gửi" at bounding box center [263, 127] width 125 height 21
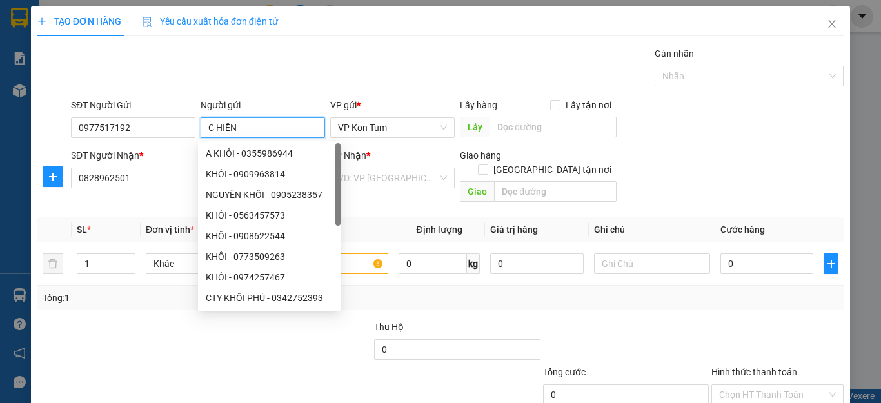
type input "C HIỀN"
click at [164, 157] on div "SĐT Người Nhận *" at bounding box center [133, 155] width 125 height 14
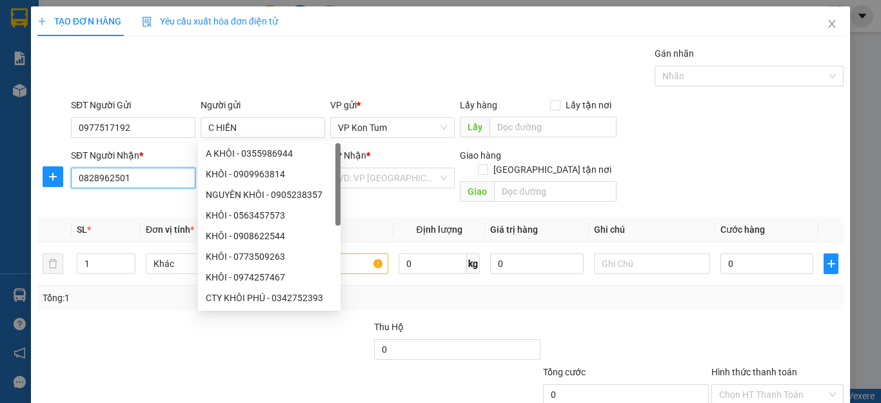
click at [164, 168] on input "0828962501" at bounding box center [133, 178] width 125 height 21
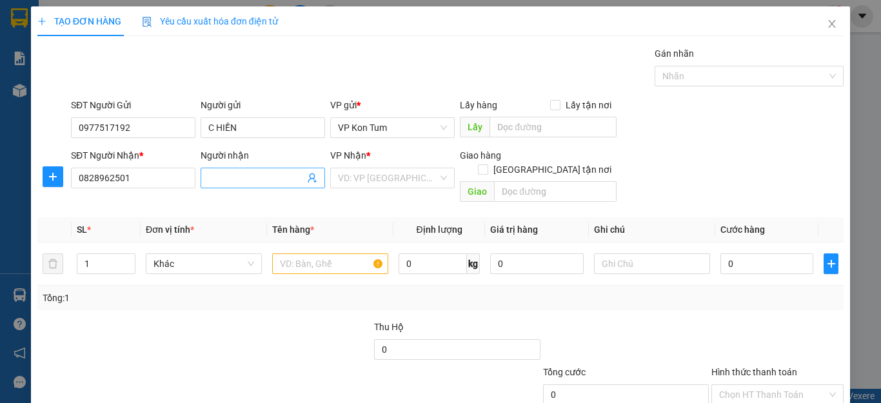
click at [228, 178] on input "Người nhận" at bounding box center [256, 178] width 96 height 14
type input "A VIỆT"
click at [131, 182] on input "0828962501" at bounding box center [133, 178] width 125 height 21
click at [326, 254] on input "text" at bounding box center [330, 264] width 116 height 21
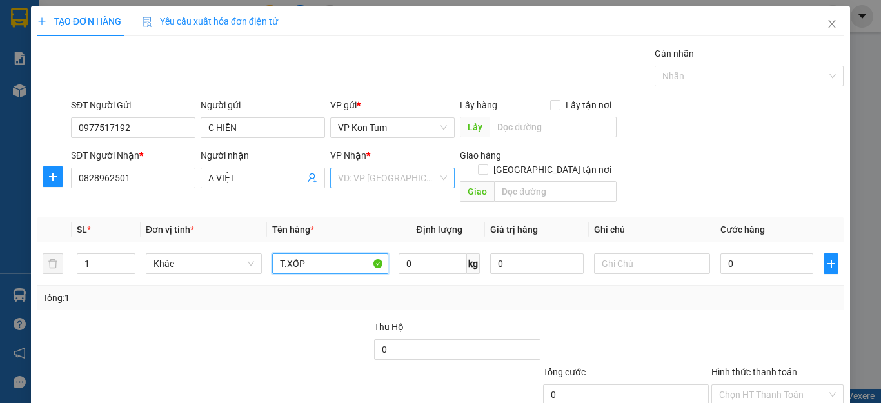
click at [446, 184] on div "VD: VP [GEOGRAPHIC_DATA]" at bounding box center [392, 178] width 125 height 21
type input "T.XỐP"
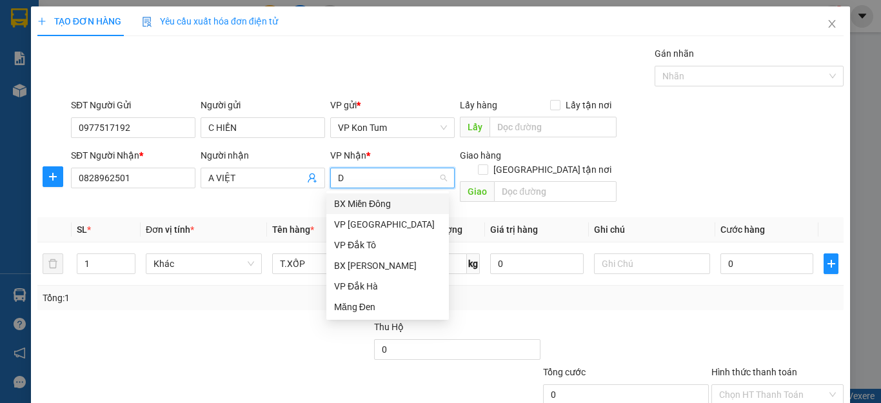
type input "D"
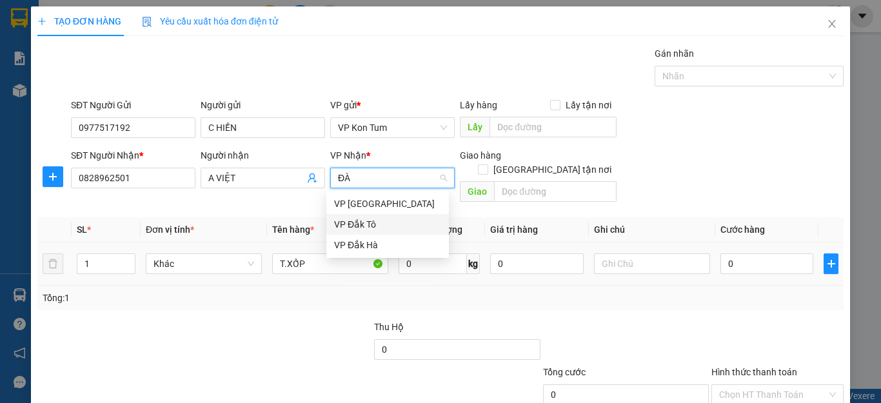
type input "ĐÀ"
click at [732, 251] on div "0" at bounding box center [767, 264] width 93 height 26
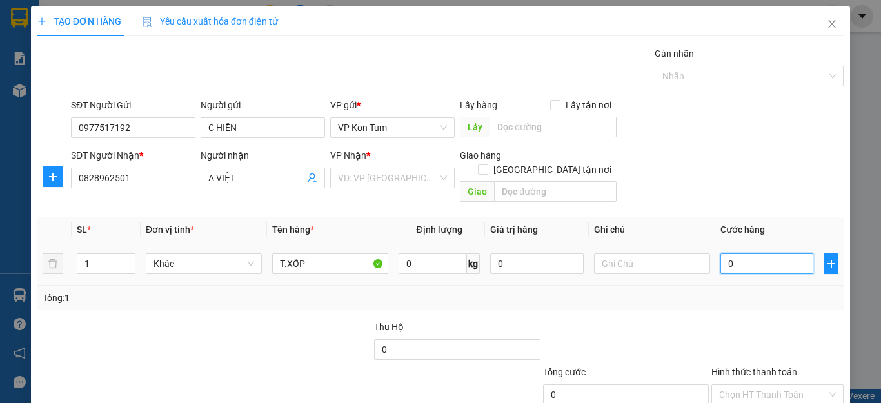
click at [730, 254] on input "0" at bounding box center [767, 264] width 93 height 21
type input "4"
type input "40"
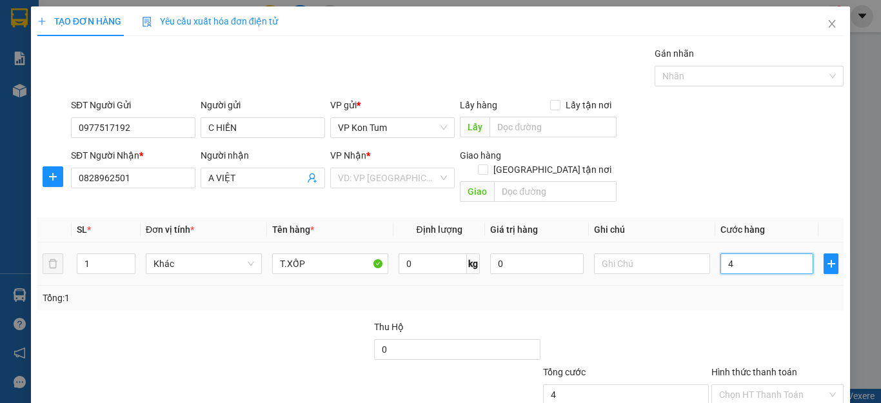
type input "40"
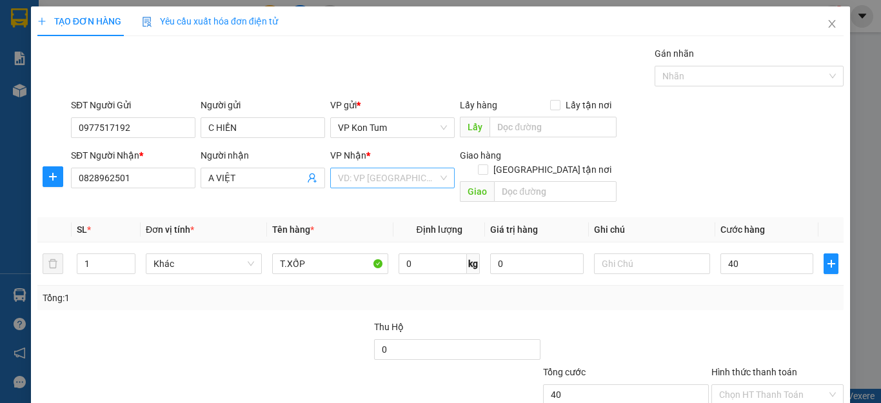
type input "40.000"
click at [390, 179] on input "search" at bounding box center [388, 177] width 100 height 19
type input "F"
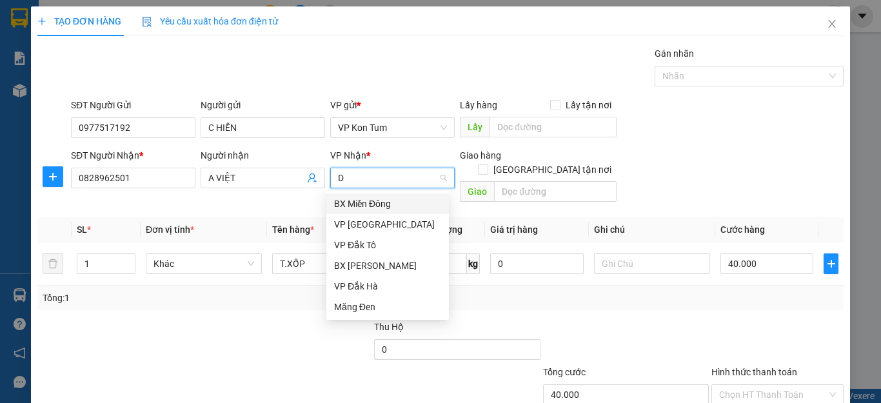
type input "D"
type input "ĐA"
click at [391, 197] on div "VP [GEOGRAPHIC_DATA]" at bounding box center [387, 204] width 107 height 14
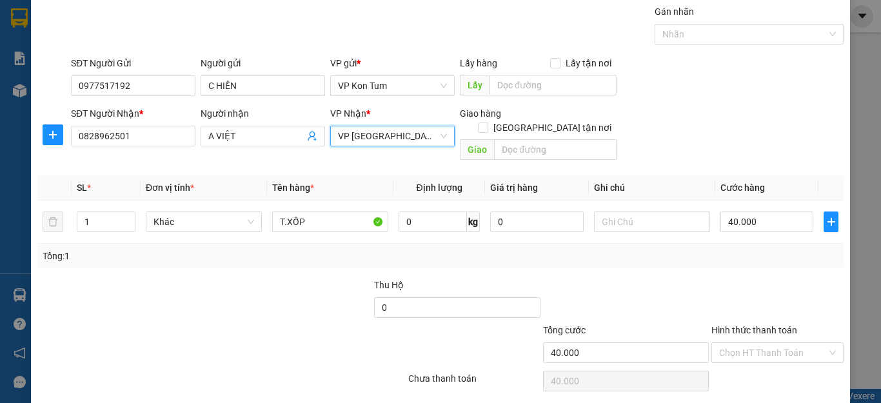
scroll to position [65, 0]
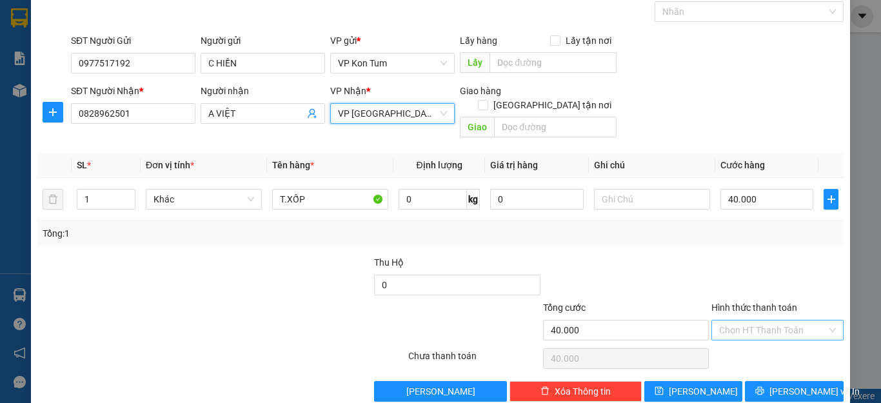
click at [749, 321] on input "Hình thức thanh toán" at bounding box center [773, 330] width 108 height 19
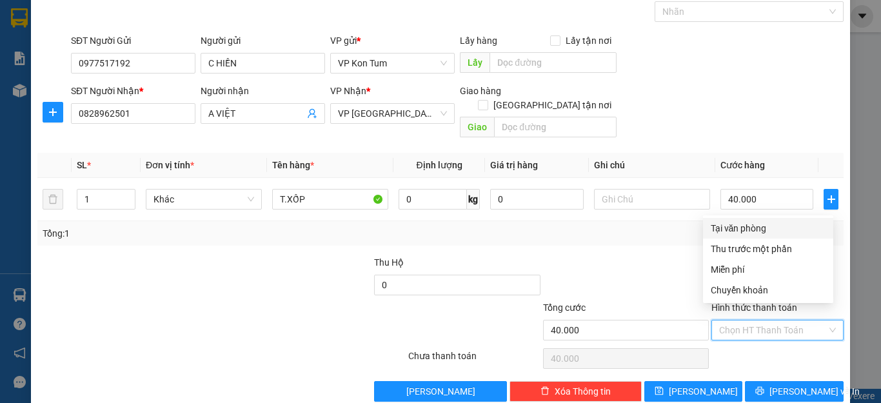
click at [745, 223] on div "Tại văn phòng" at bounding box center [768, 228] width 115 height 14
click at [745, 226] on div "Tổng: 1" at bounding box center [441, 233] width 796 height 14
type input "0"
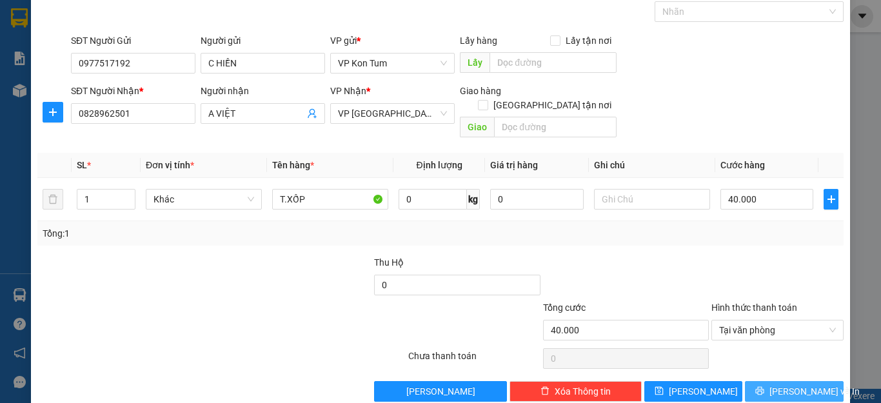
click at [764, 386] on icon "printer" at bounding box center [759, 390] width 9 height 9
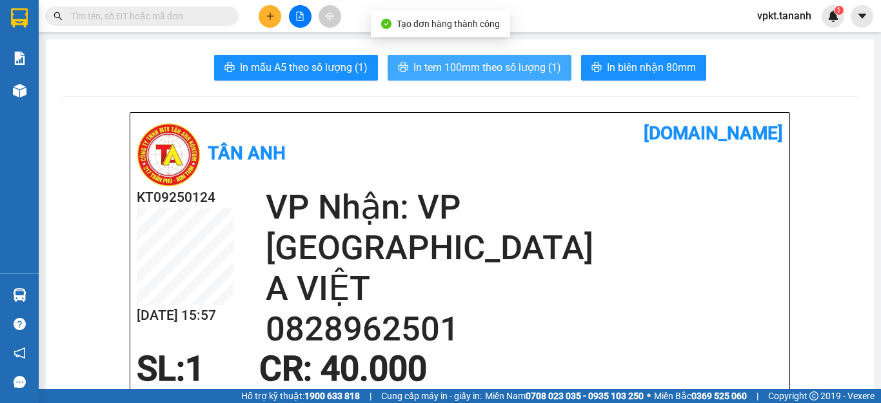
click at [530, 73] on span "In tem 100mm theo số lượng (1)" at bounding box center [488, 67] width 148 height 16
click at [504, 66] on span "In tem 100mm theo số lượng (1)" at bounding box center [488, 67] width 148 height 16
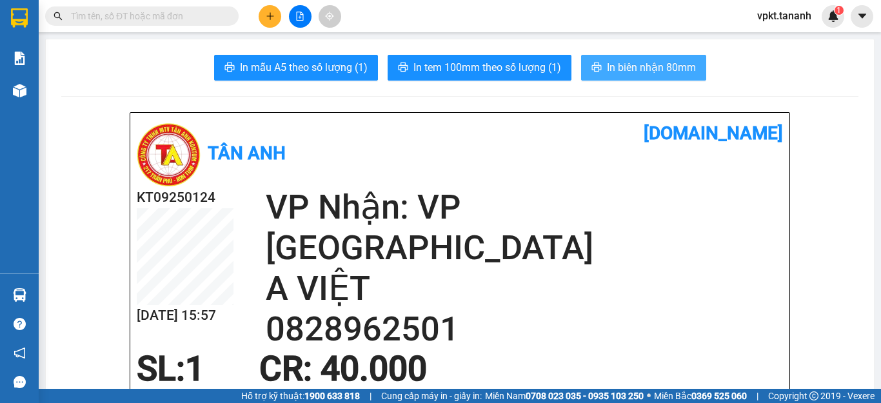
click at [694, 63] on button "In biên nhận 80mm" at bounding box center [643, 68] width 125 height 26
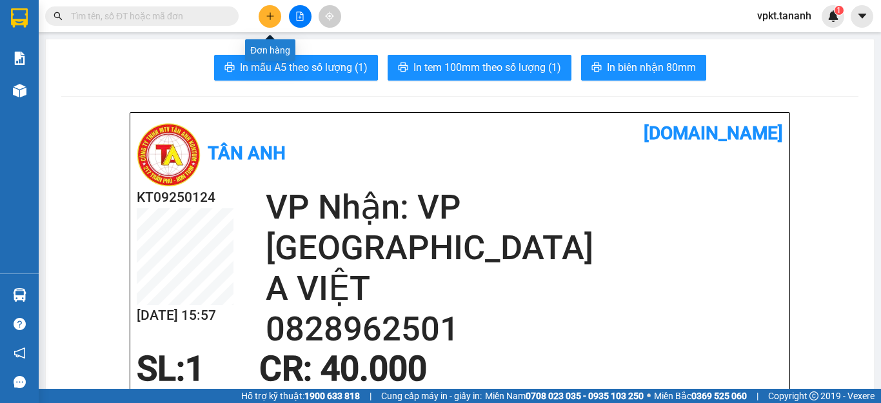
click at [271, 21] on button at bounding box center [270, 16] width 23 height 23
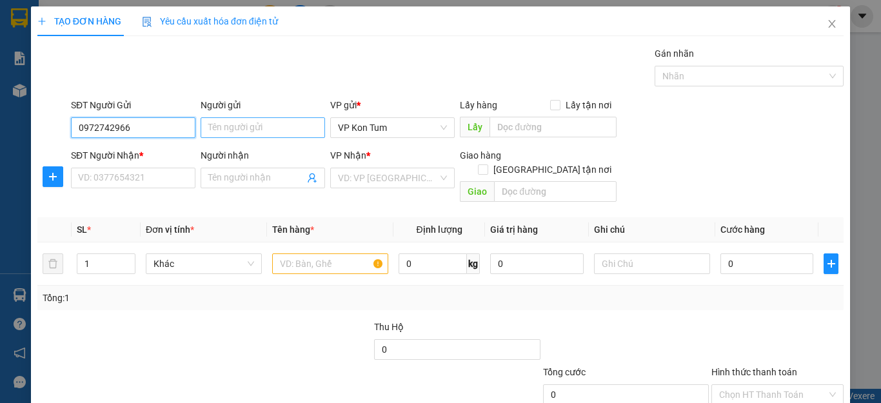
type input "0972742966"
click at [246, 119] on input "Người gửi" at bounding box center [263, 127] width 125 height 21
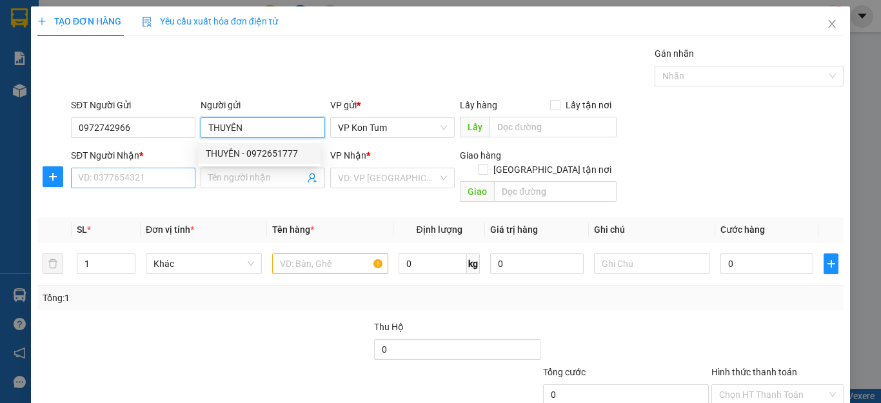
type input "THUYÊN"
click at [119, 183] on input "SĐT Người Nhận *" at bounding box center [133, 178] width 125 height 21
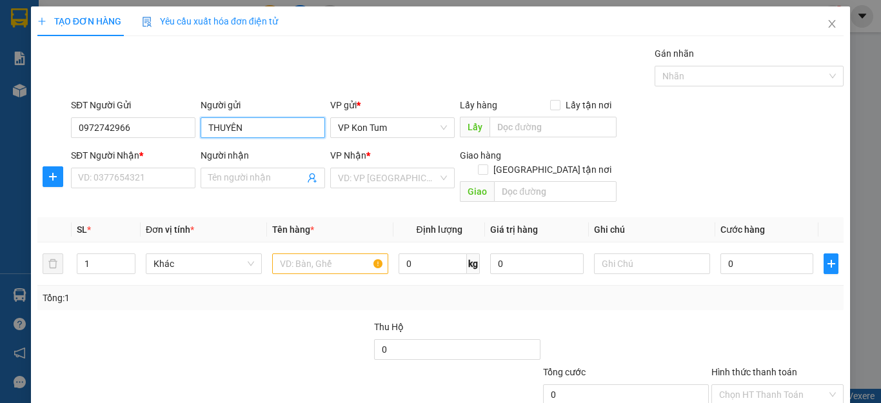
click at [261, 130] on input "THUYÊN" at bounding box center [263, 127] width 125 height 21
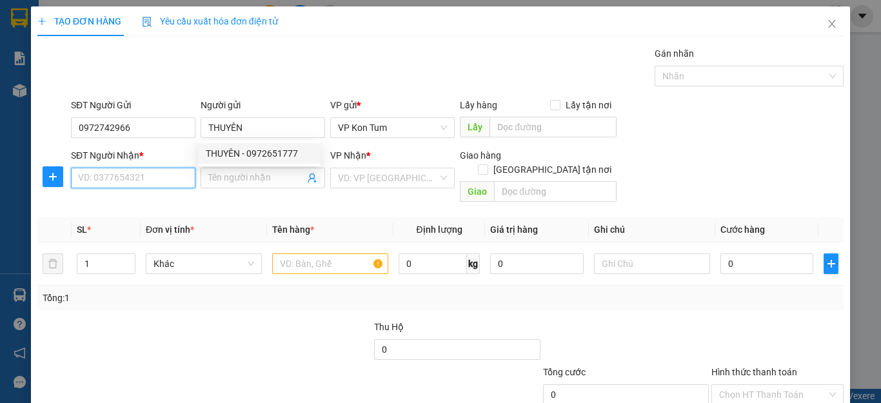
click at [94, 184] on input "SĐT Người Nhận *" at bounding box center [133, 178] width 125 height 21
type input "0376507619"
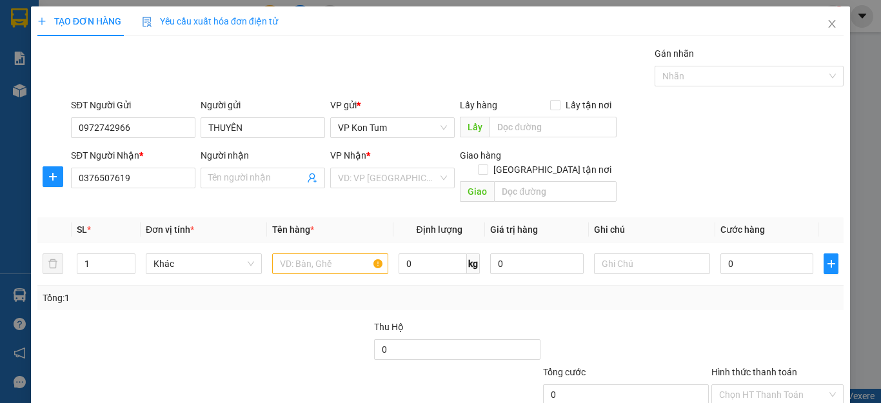
click at [221, 167] on div "Người nhận" at bounding box center [263, 157] width 125 height 19
click at [226, 171] on input "Người nhận" at bounding box center [256, 178] width 96 height 14
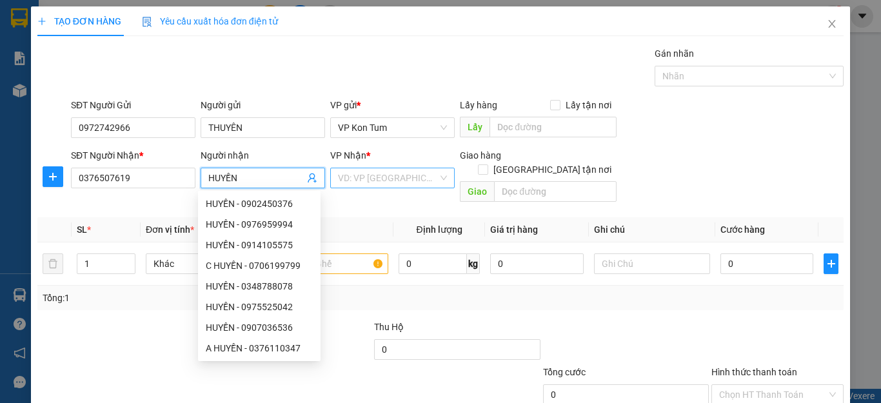
type input "HUYỀN"
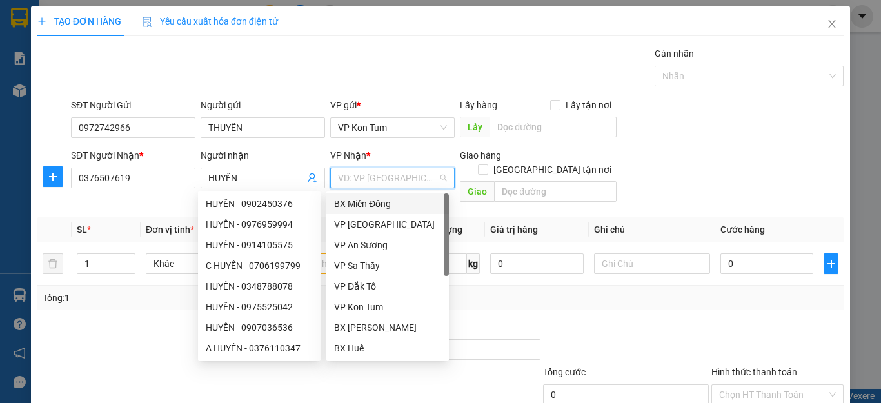
click at [395, 181] on input "search" at bounding box center [388, 177] width 100 height 19
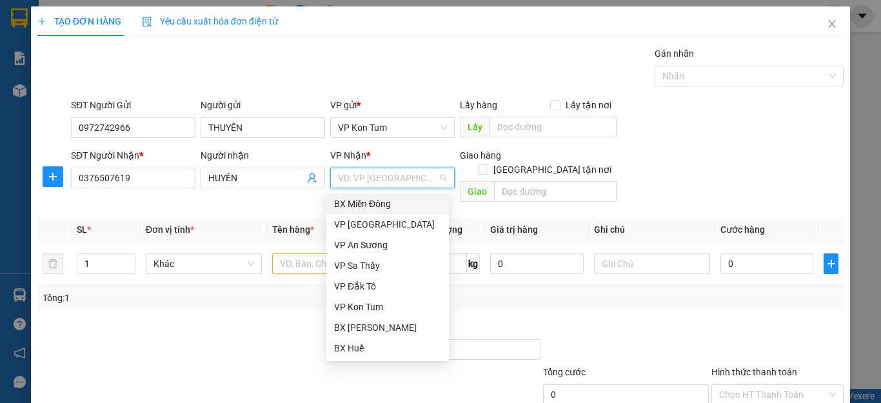
click at [397, 206] on div "BX Miền Đông" at bounding box center [387, 204] width 107 height 14
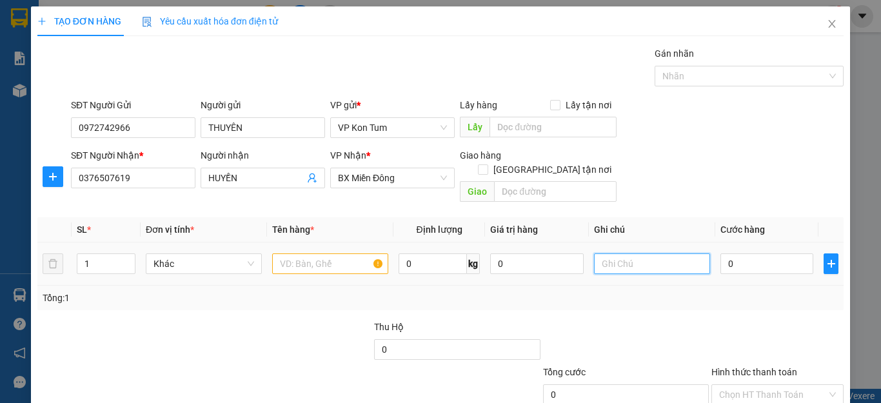
click at [617, 254] on input "text" at bounding box center [652, 264] width 116 height 21
type input "TM"
click at [740, 254] on input "0" at bounding box center [767, 264] width 93 height 21
type input "6"
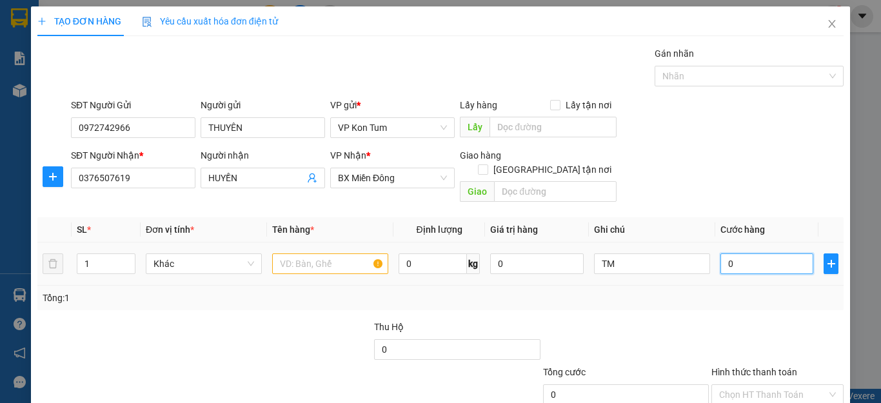
type input "6"
type input "60"
type input "60.000"
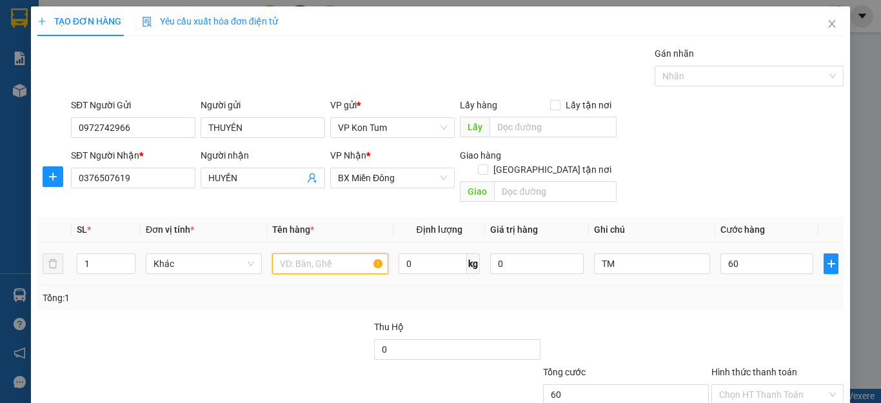
type input "60.000"
click at [286, 254] on input "text" at bounding box center [330, 264] width 116 height 21
type input "D"
type input "ĐỒ ĂN"
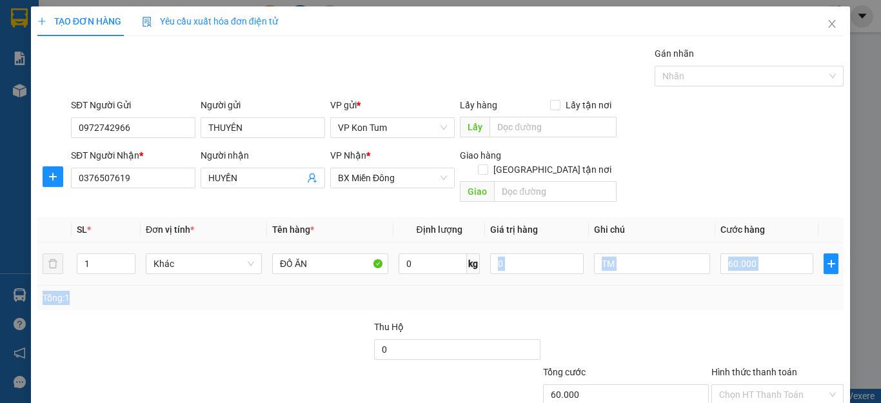
click at [526, 271] on div "SL * Đơn vị tính * Tên hàng * Định lượng Giá trị hàng Ghi chú Cước hàng 1 Khác …" at bounding box center [440, 263] width 806 height 93
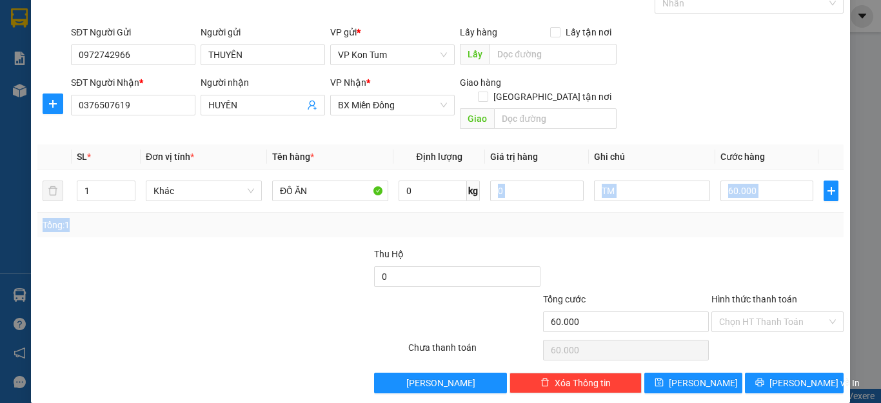
scroll to position [74, 0]
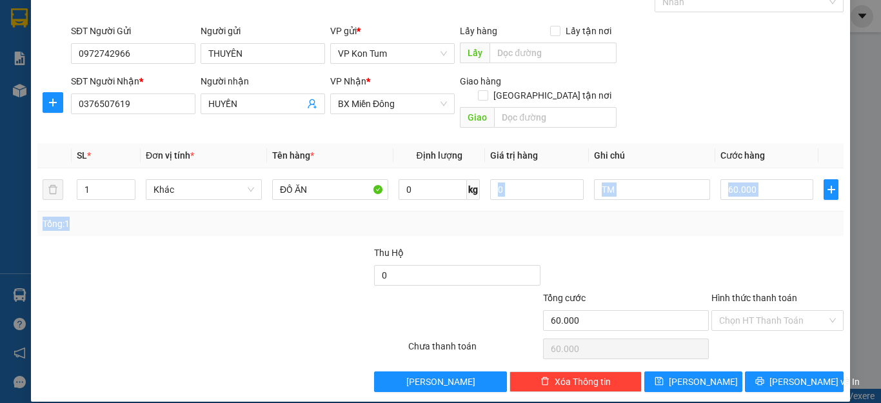
click at [719, 217] on div "Tổng: 1" at bounding box center [441, 224] width 796 height 14
click at [757, 311] on input "Hình thức thanh toán" at bounding box center [773, 320] width 108 height 19
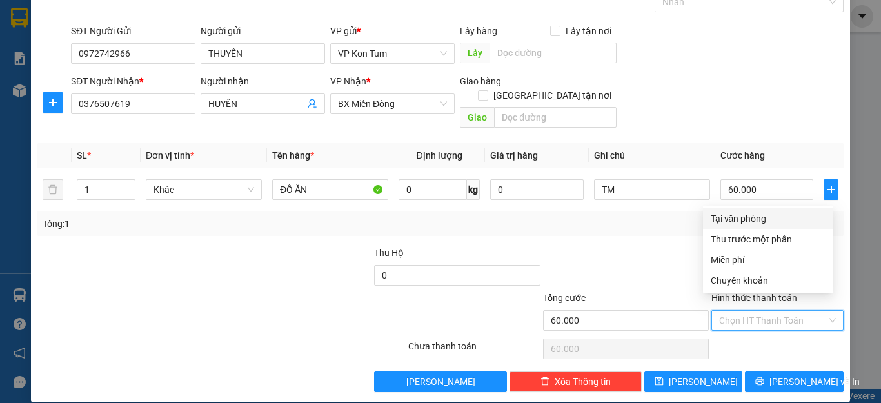
click at [752, 221] on div "Tại văn phòng" at bounding box center [768, 219] width 115 height 14
click at [752, 221] on div "Tổng: 1" at bounding box center [440, 224] width 806 height 25
type input "0"
click at [752, 221] on div "Tổng: 1" at bounding box center [440, 224] width 806 height 25
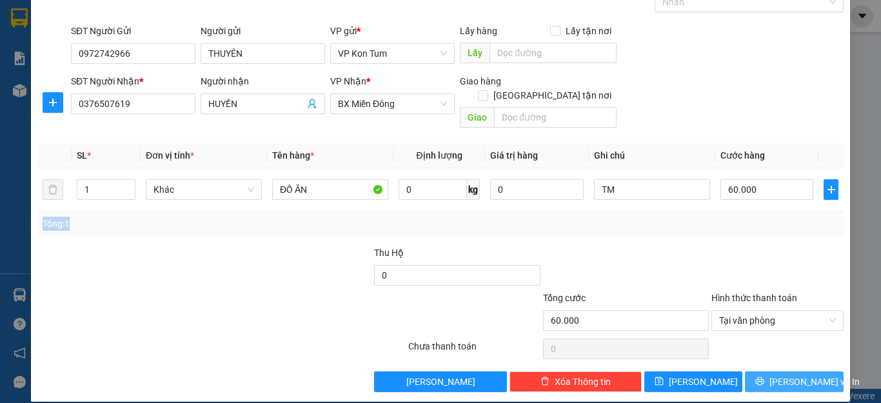
click at [795, 375] on span "[PERSON_NAME] và In" at bounding box center [815, 382] width 90 height 14
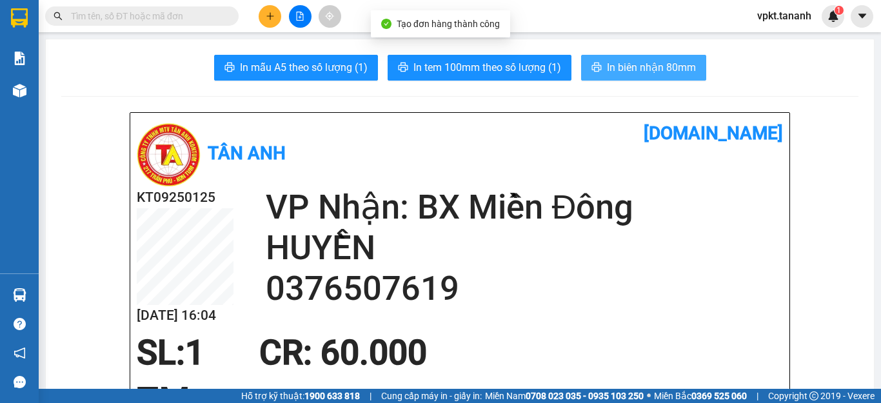
click at [635, 67] on span "In biên nhận 80mm" at bounding box center [651, 67] width 89 height 16
click at [681, 364] on div "SL: 1 CR : 60.000" at bounding box center [452, 353] width 646 height 39
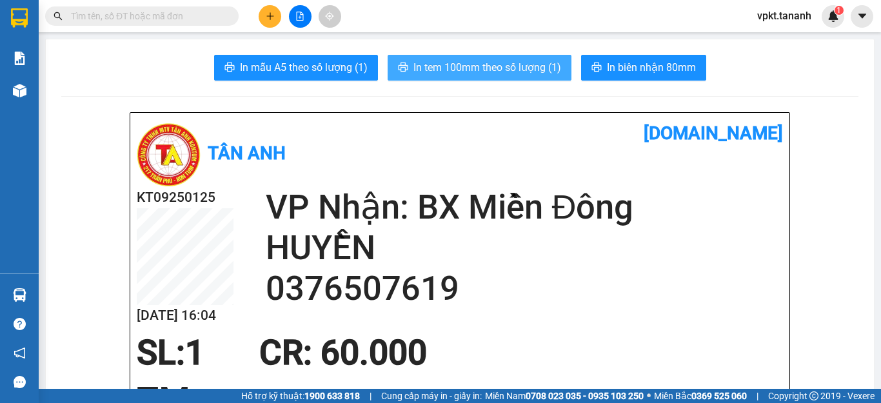
click at [477, 61] on span "In tem 100mm theo số lượng (1)" at bounding box center [488, 67] width 148 height 16
click at [268, 9] on button at bounding box center [270, 16] width 23 height 23
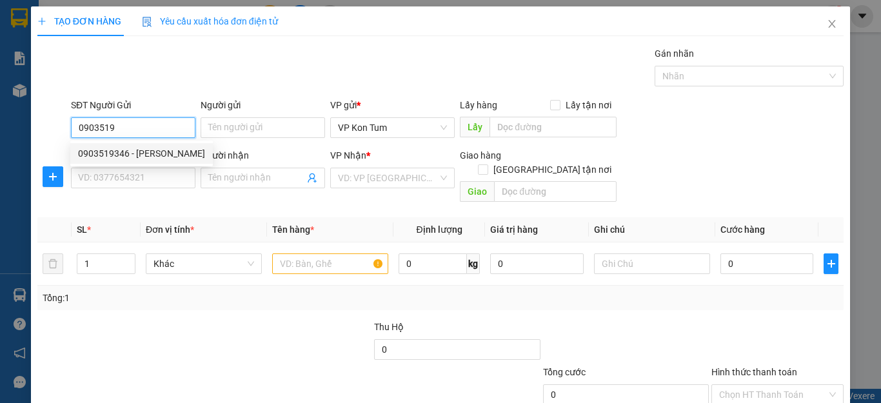
click at [136, 152] on div "0903519346 - [PERSON_NAME]" at bounding box center [141, 153] width 127 height 14
type input "0903519346"
type input "TUẤN ANH"
type input "0353695992"
type input "A VĨ"
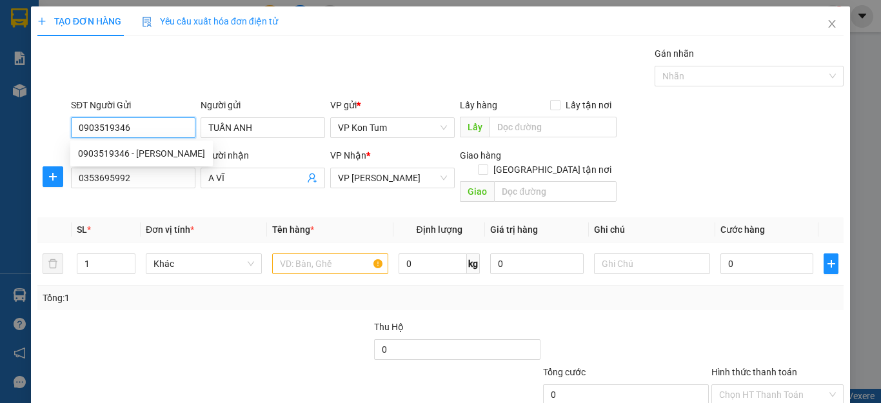
type input "60.000"
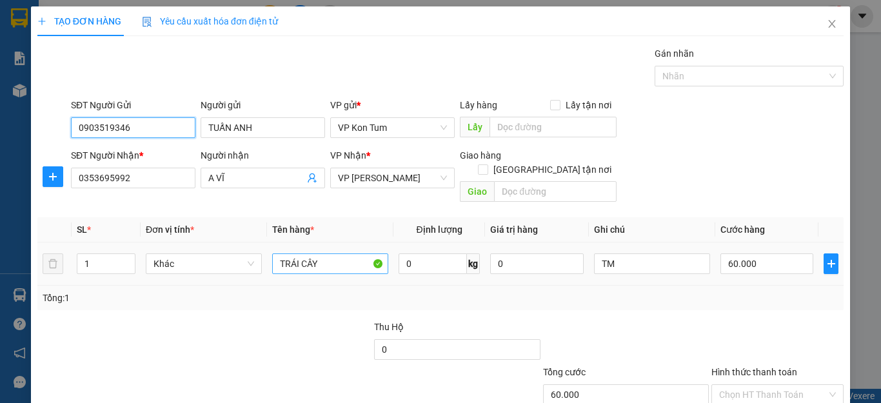
type input "0903519346"
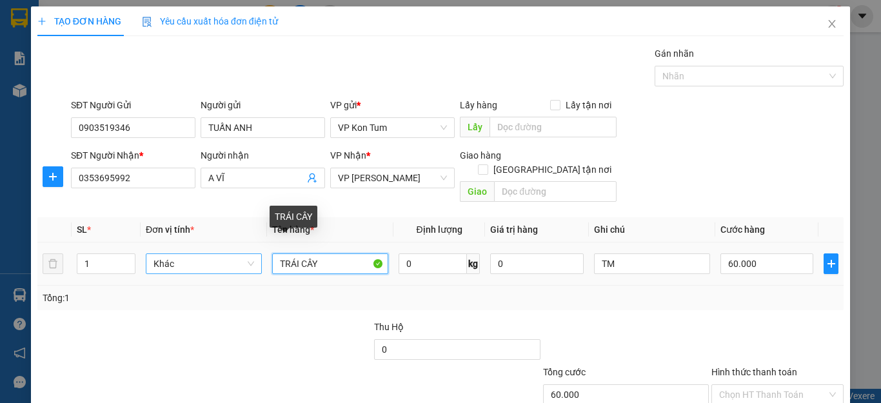
drag, startPoint x: 334, startPoint y: 252, endPoint x: 244, endPoint y: 257, distance: 89.8
click at [244, 257] on tr "1 Khác TRÁI CÂY 0 kg 0 TM 60.000" at bounding box center [440, 264] width 806 height 43
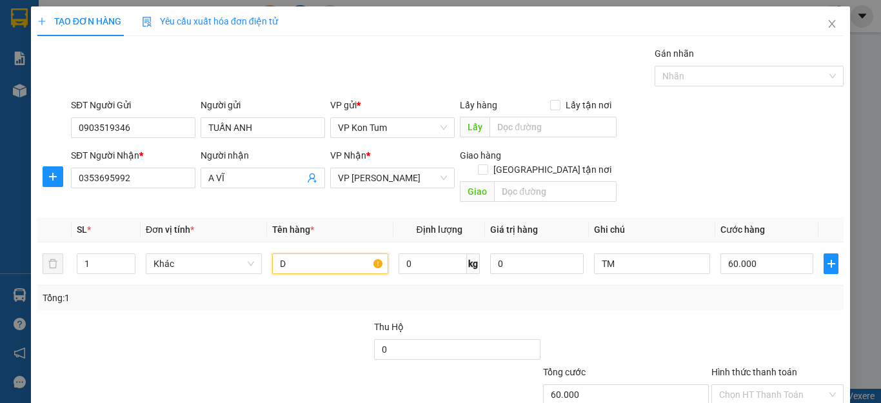
type input "D"
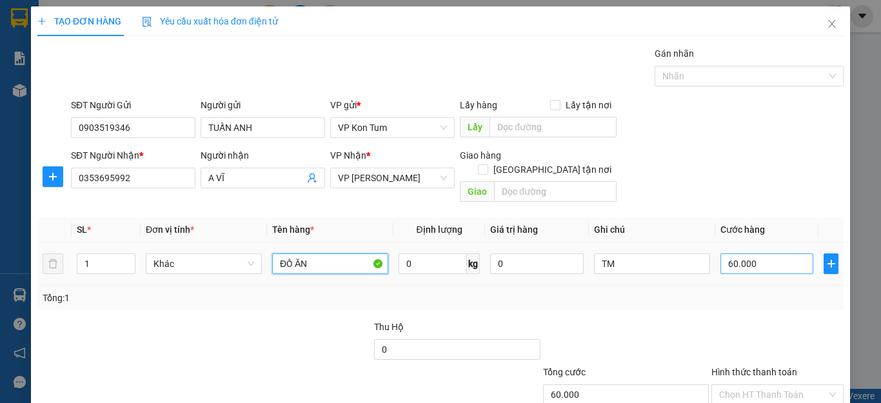
type input "ĐỒ ĂN"
click at [759, 254] on input "60.000" at bounding box center [767, 264] width 93 height 21
type input "5"
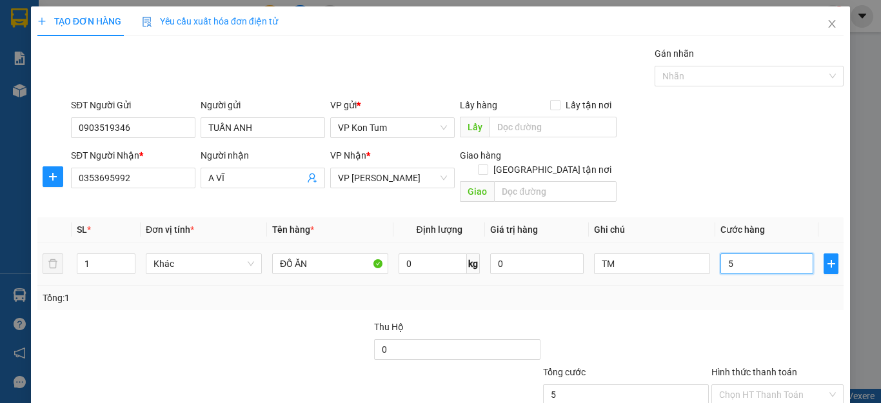
type input "50"
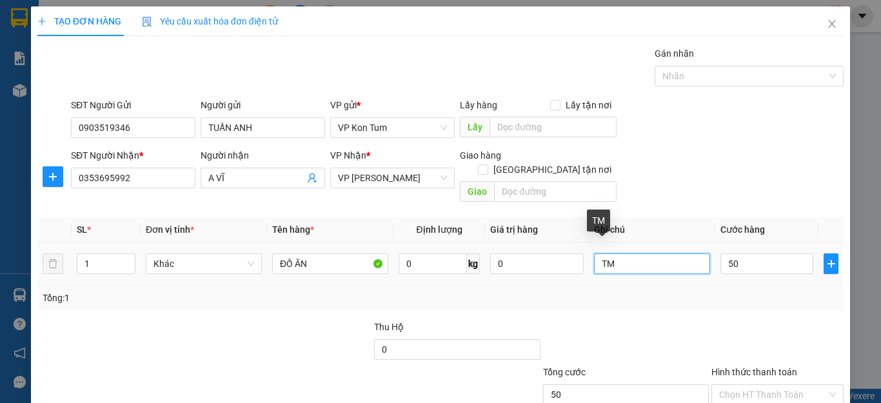
type input "50.000"
drag, startPoint x: 630, startPoint y: 254, endPoint x: 572, endPoint y: 254, distance: 58.1
click at [572, 254] on tr "1 Khác ĐỒ ĂN 0 kg 0 TM 50.000" at bounding box center [440, 264] width 806 height 43
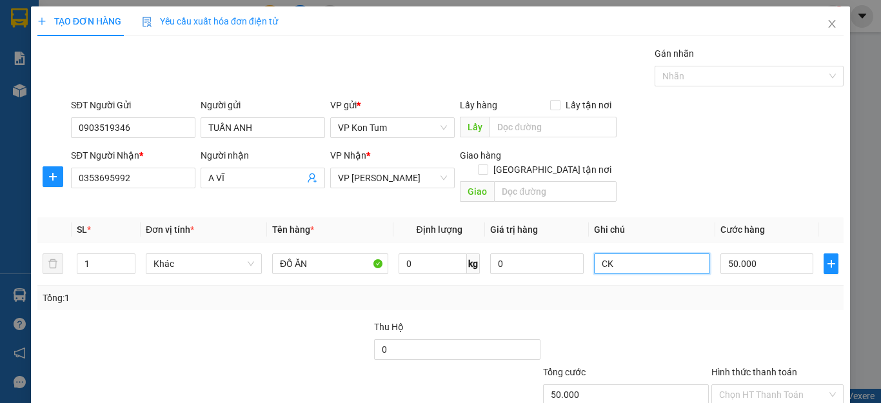
type input "CK"
click at [559, 291] on div "Tổng: 1" at bounding box center [441, 298] width 796 height 14
click at [754, 385] on input "Hình thức thanh toán" at bounding box center [773, 394] width 108 height 19
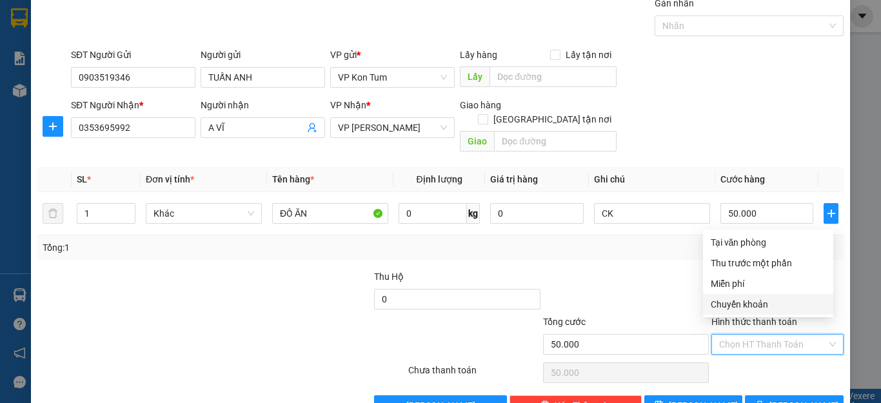
scroll to position [65, 0]
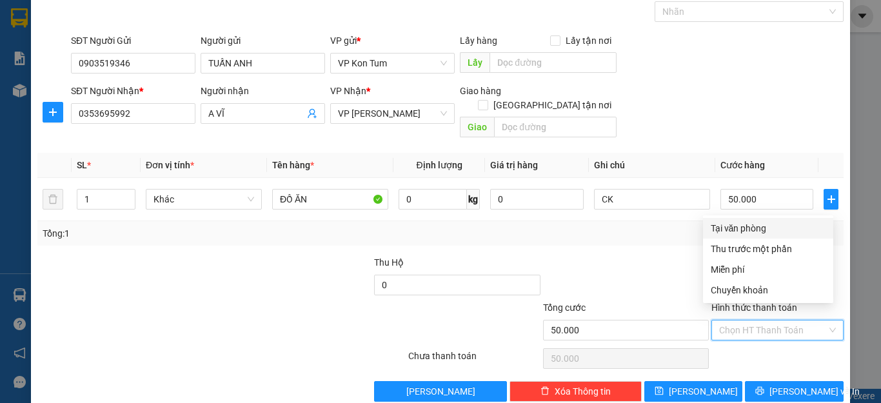
click at [748, 221] on div "Tại văn phòng" at bounding box center [768, 228] width 130 height 21
type input "0"
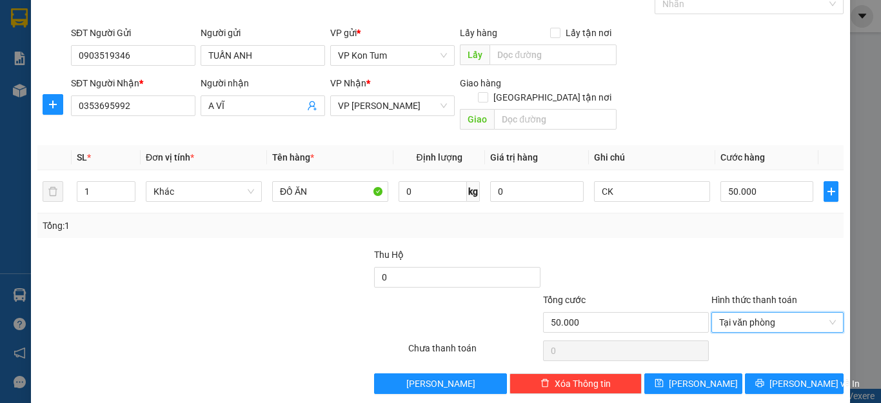
scroll to position [74, 0]
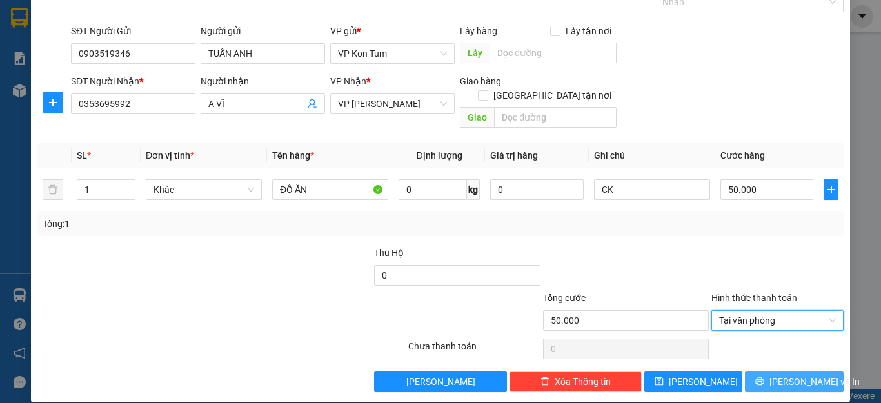
click at [808, 375] on span "[PERSON_NAME] và In" at bounding box center [815, 382] width 90 height 14
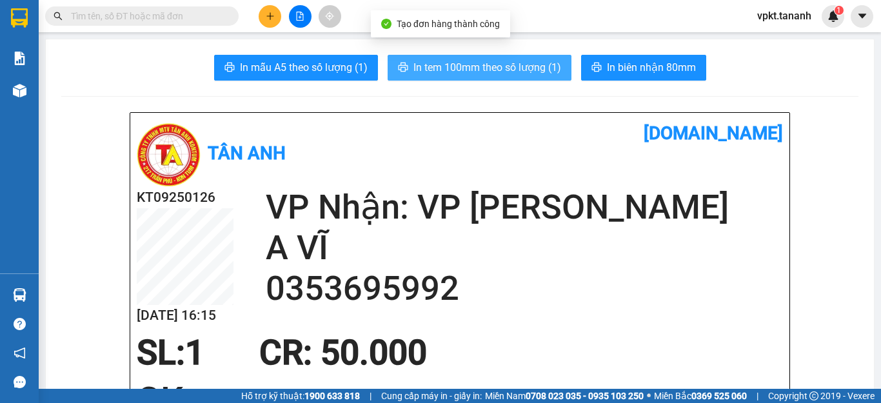
click at [544, 70] on span "In tem 100mm theo số lượng (1)" at bounding box center [488, 67] width 148 height 16
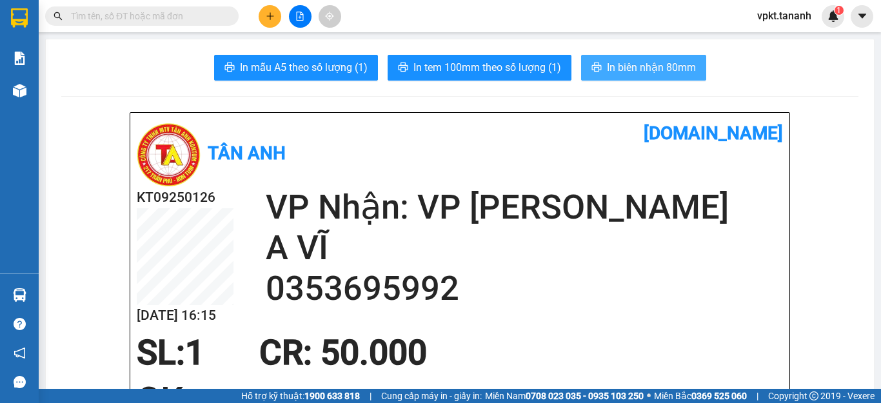
click at [664, 64] on span "In biên nhận 80mm" at bounding box center [651, 67] width 89 height 16
